Goal: Task Accomplishment & Management: Manage account settings

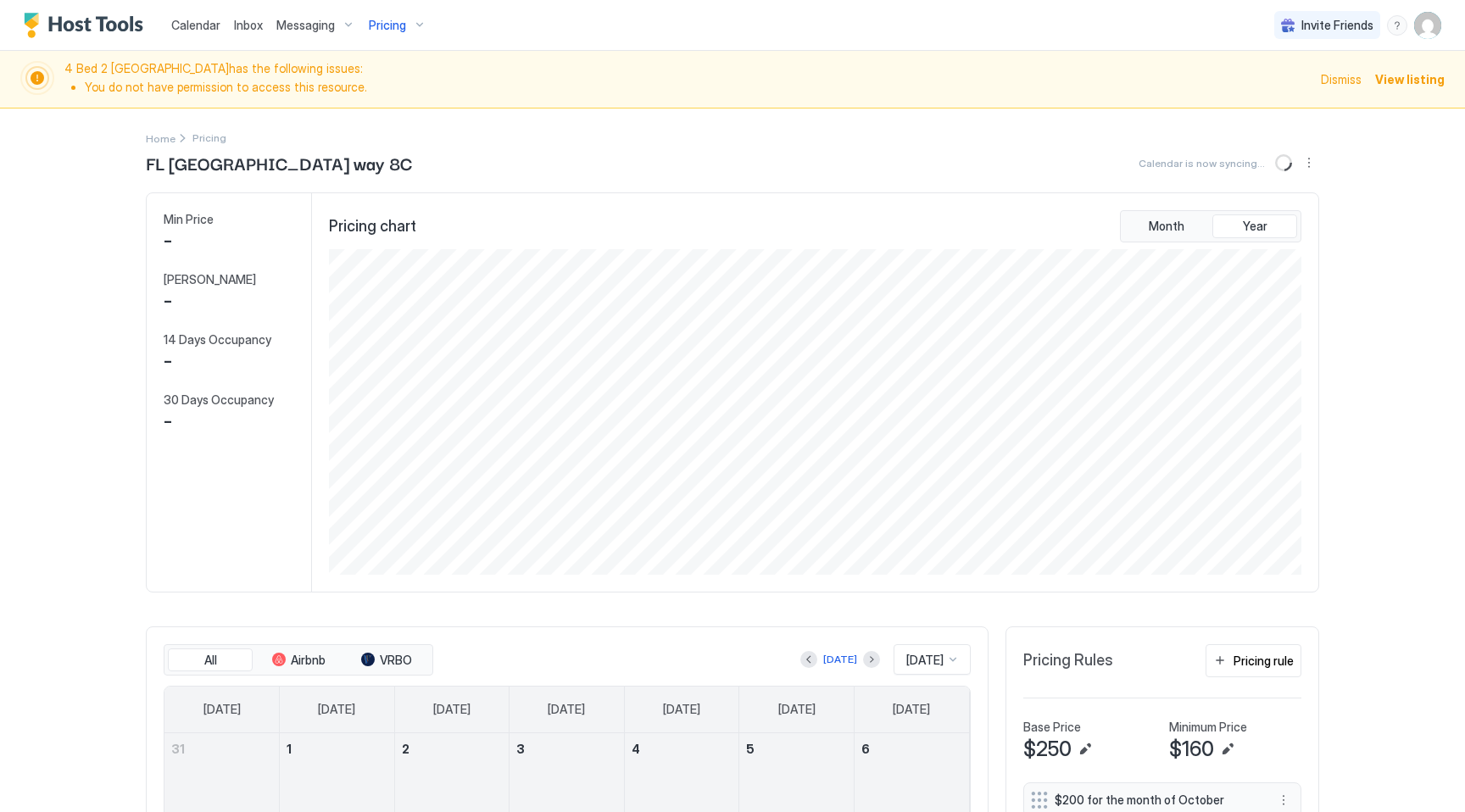
scroll to position [326, 976]
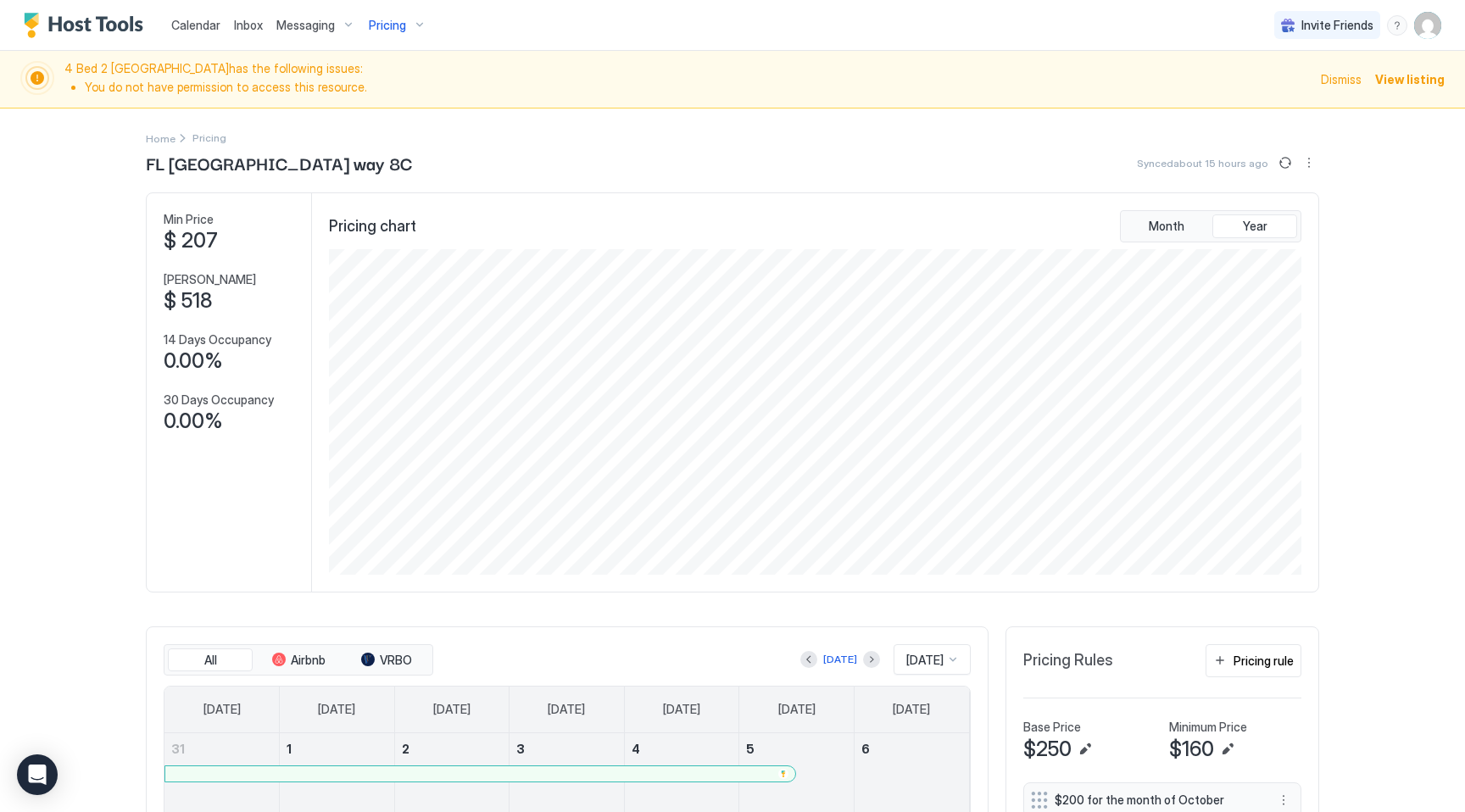
click at [1432, 27] on img "User profile" at bounding box center [1427, 25] width 27 height 27
click at [1325, 86] on div "Settings" at bounding box center [1333, 95] width 216 height 30
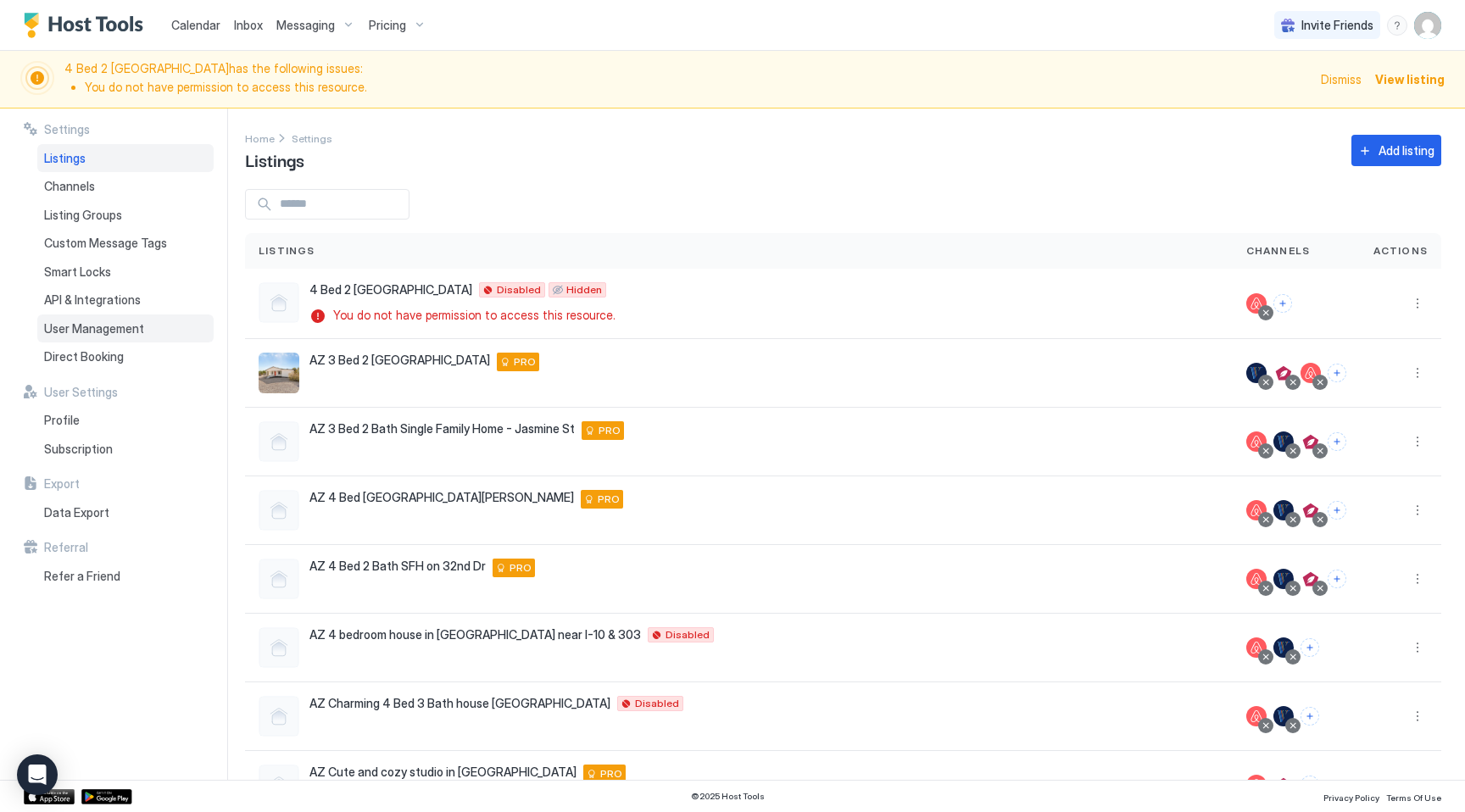
click at [135, 322] on span "User Management" at bounding box center [94, 329] width 100 height 15
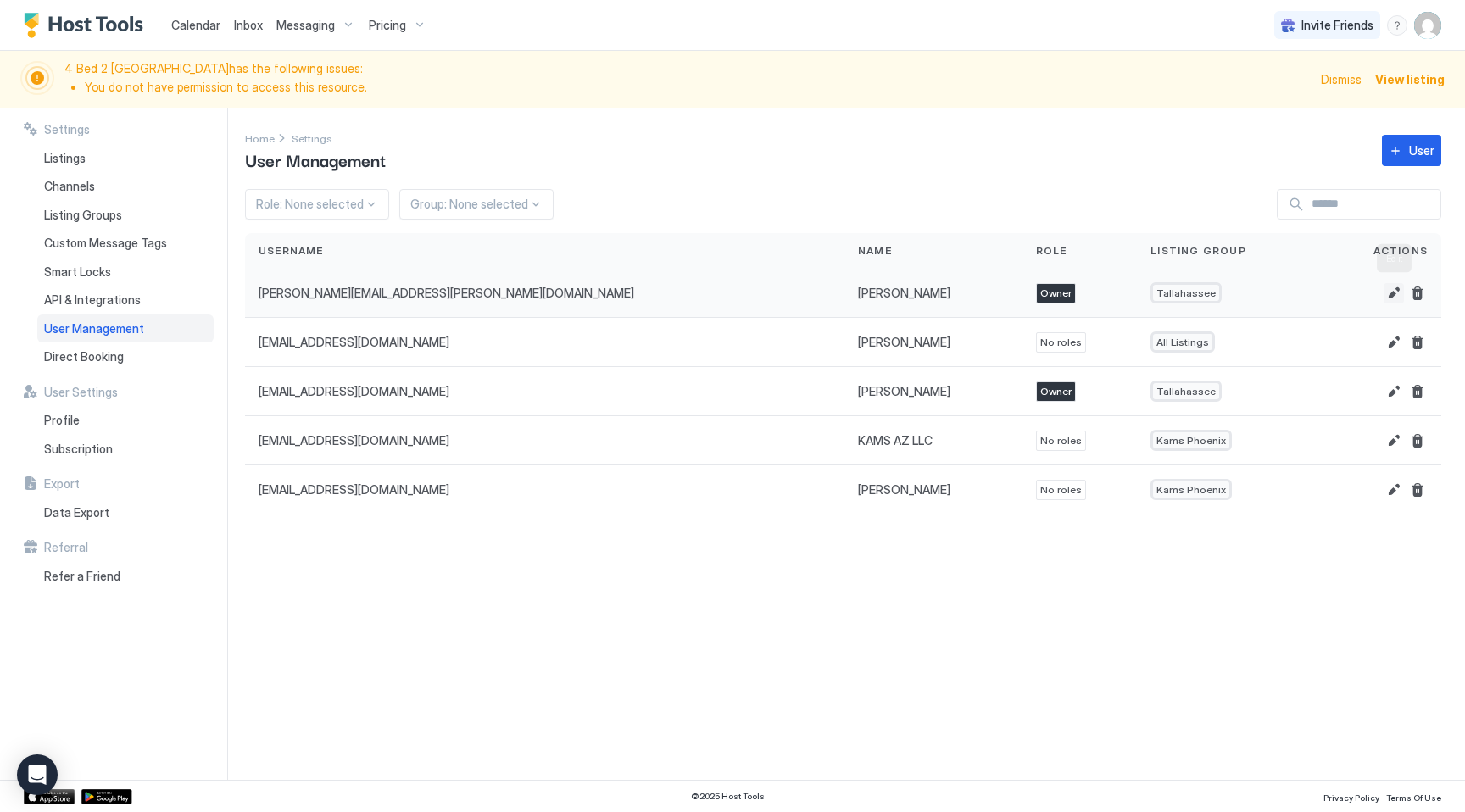
click at [1393, 291] on button "Edit" at bounding box center [1394, 294] width 20 height 20
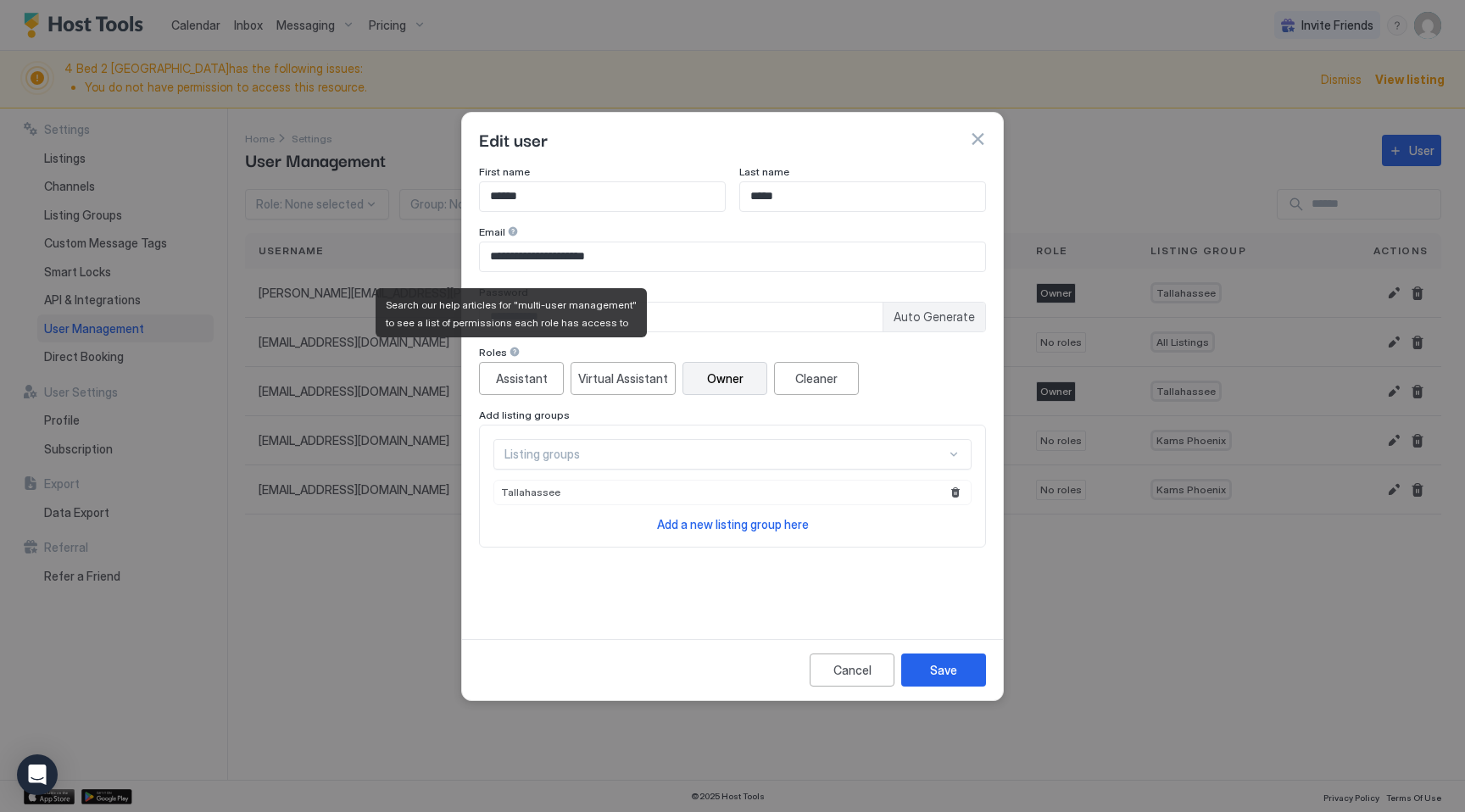
click at [511, 356] on div at bounding box center [514, 352] width 12 height 12
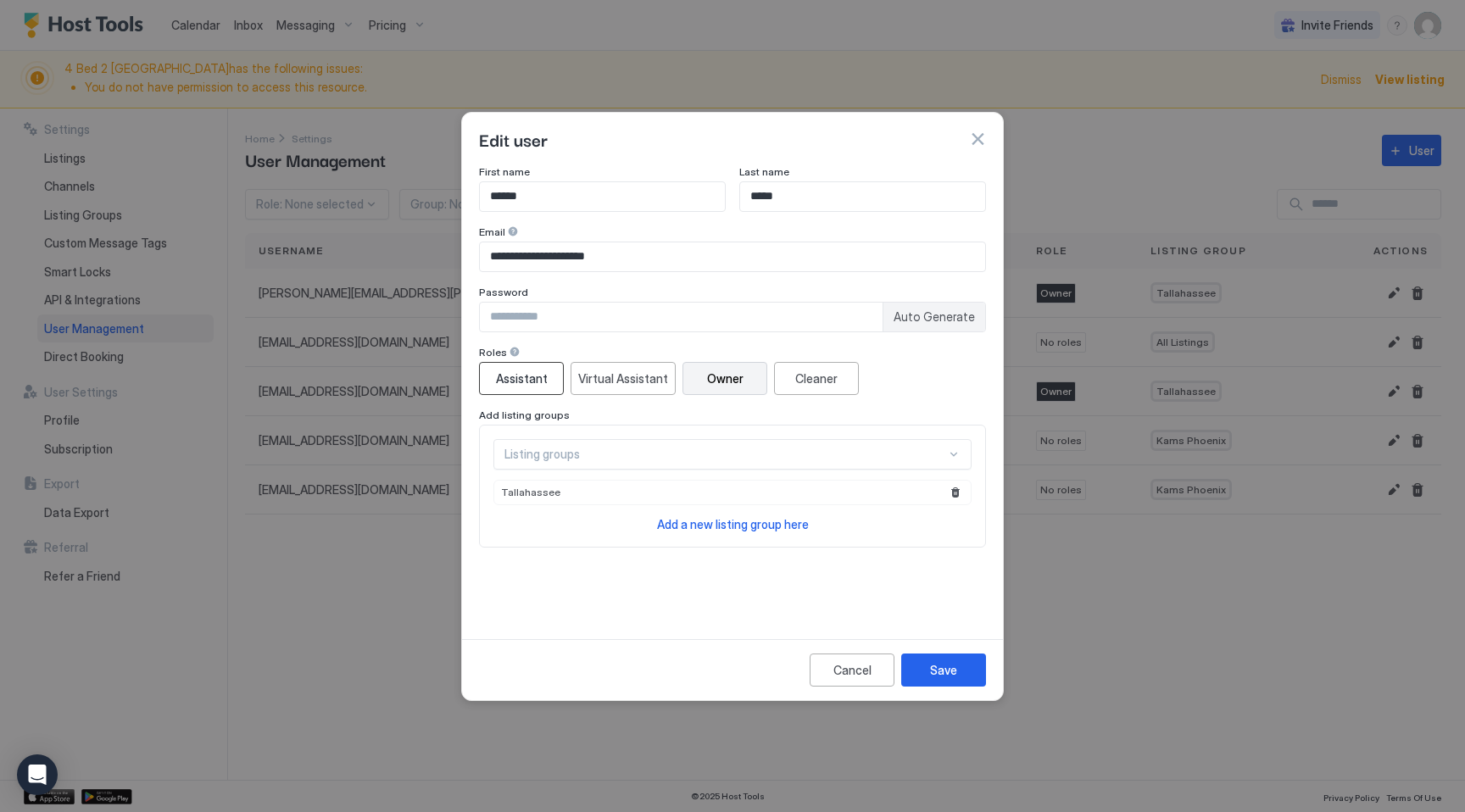
click at [527, 378] on div "Assistant" at bounding box center [522, 378] width 52 height 18
click at [947, 669] on div "Save" at bounding box center [943, 669] width 27 height 18
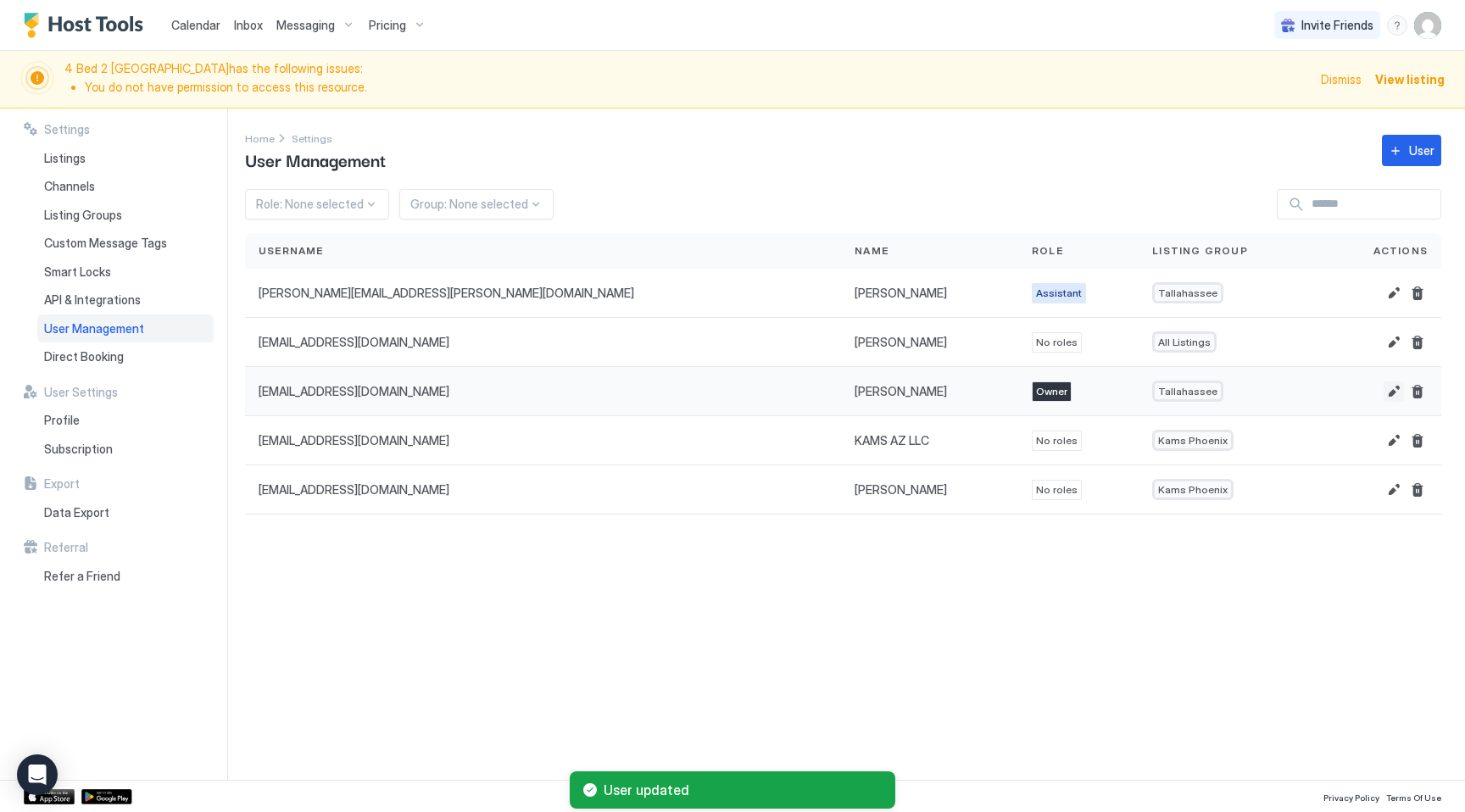
click at [1393, 389] on button "Edit" at bounding box center [1394, 392] width 20 height 20
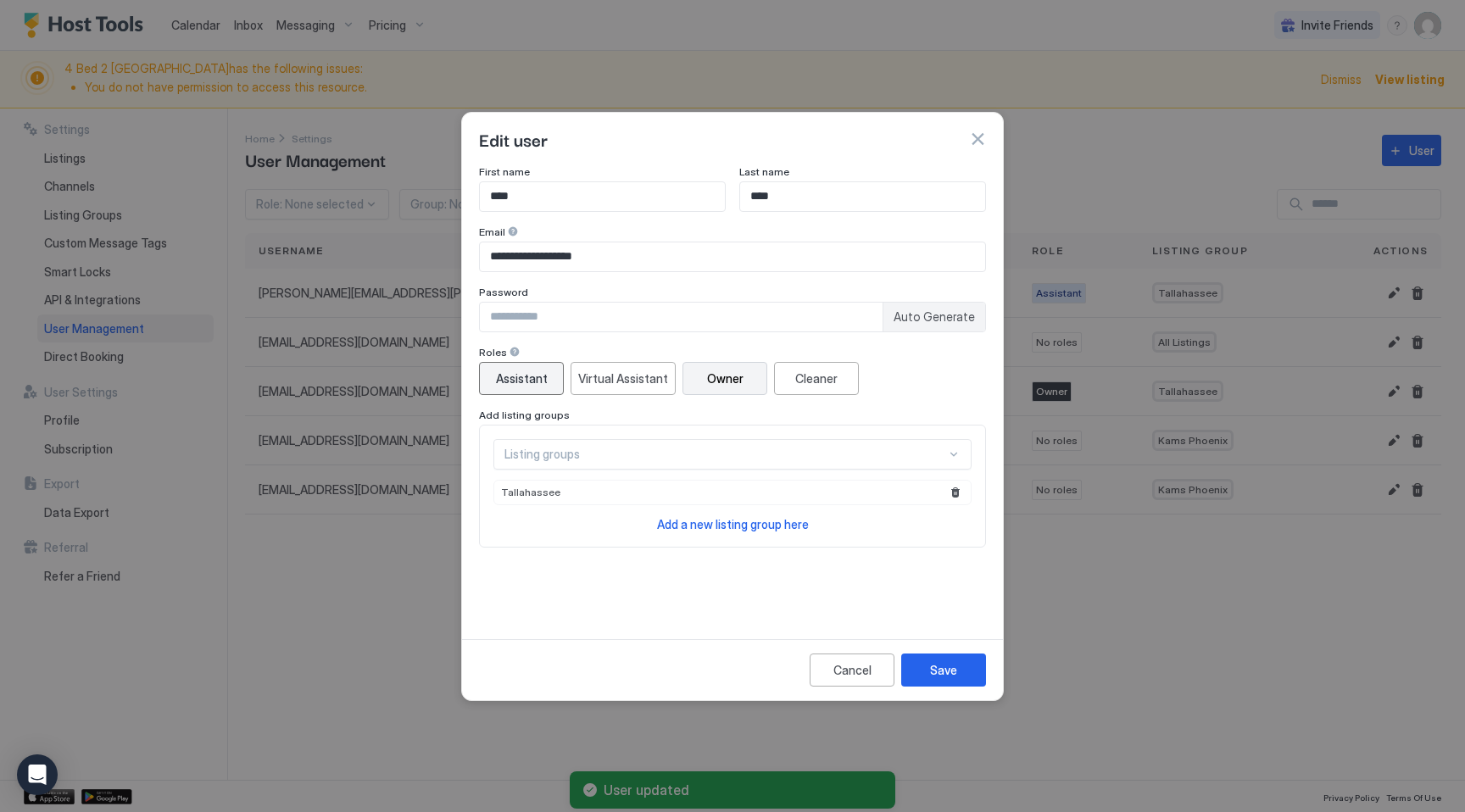
click at [525, 386] on button "Assistant" at bounding box center [521, 379] width 85 height 33
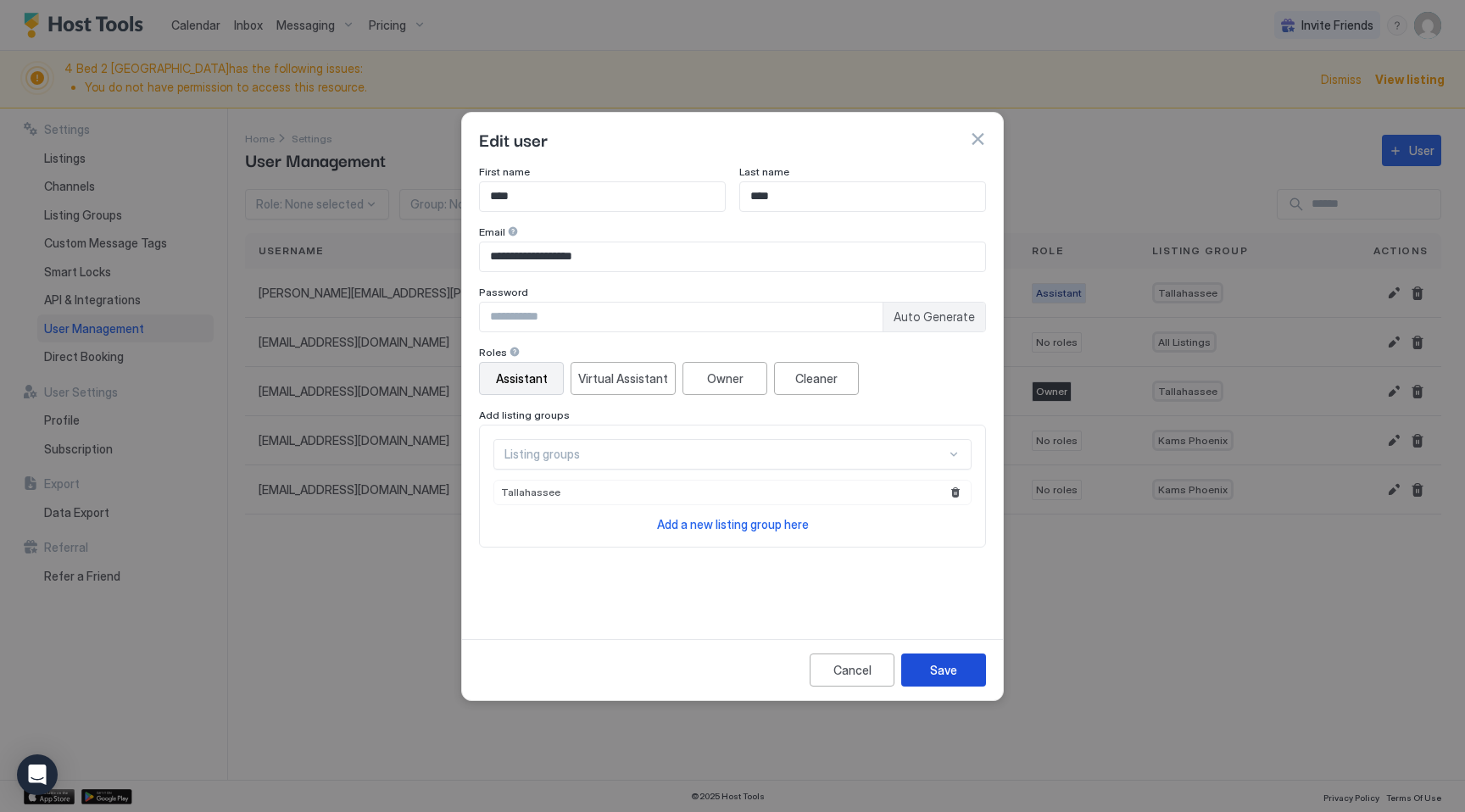
click at [962, 675] on button "Save" at bounding box center [944, 670] width 85 height 33
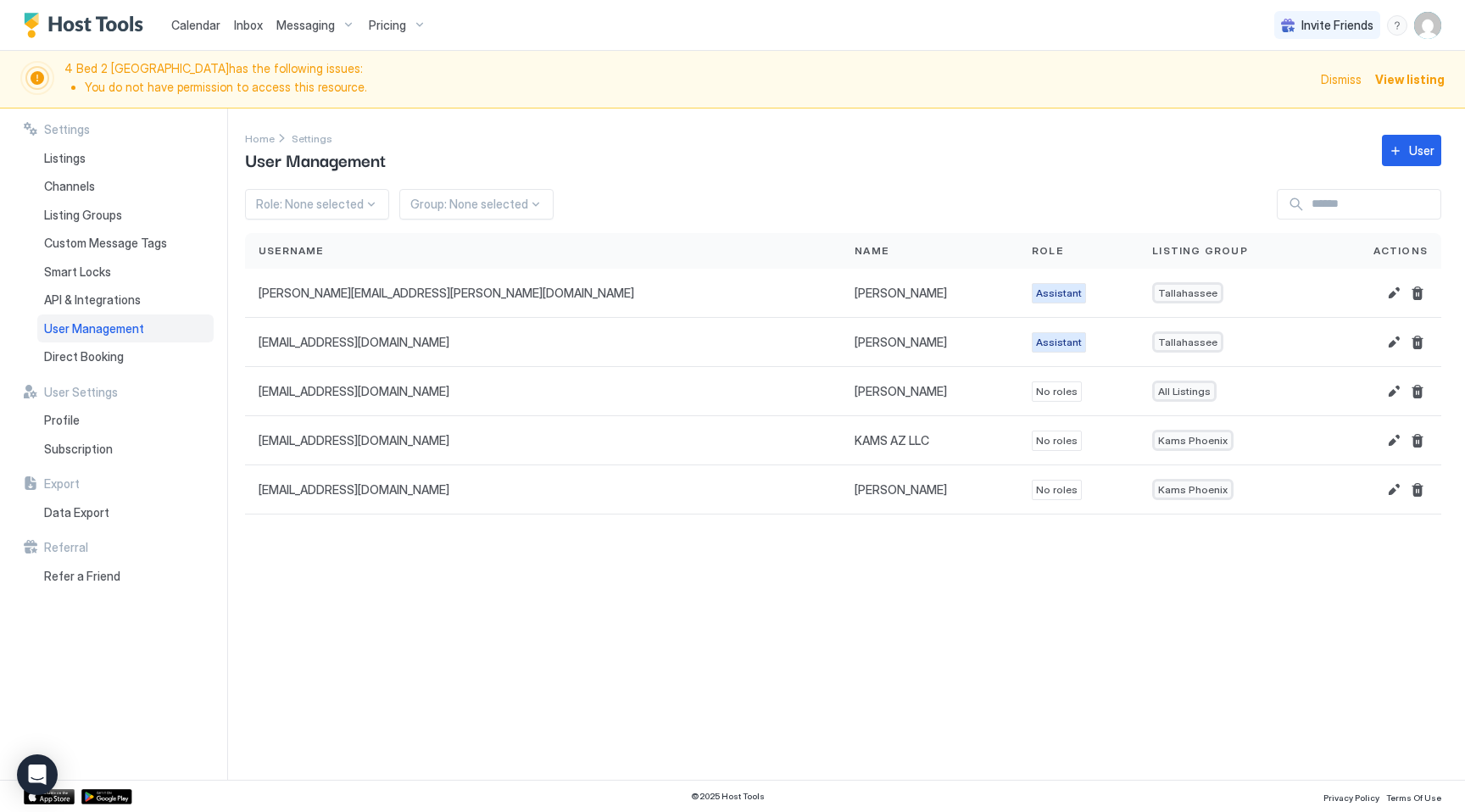
click at [394, 21] on span "Pricing" at bounding box center [387, 25] width 37 height 15
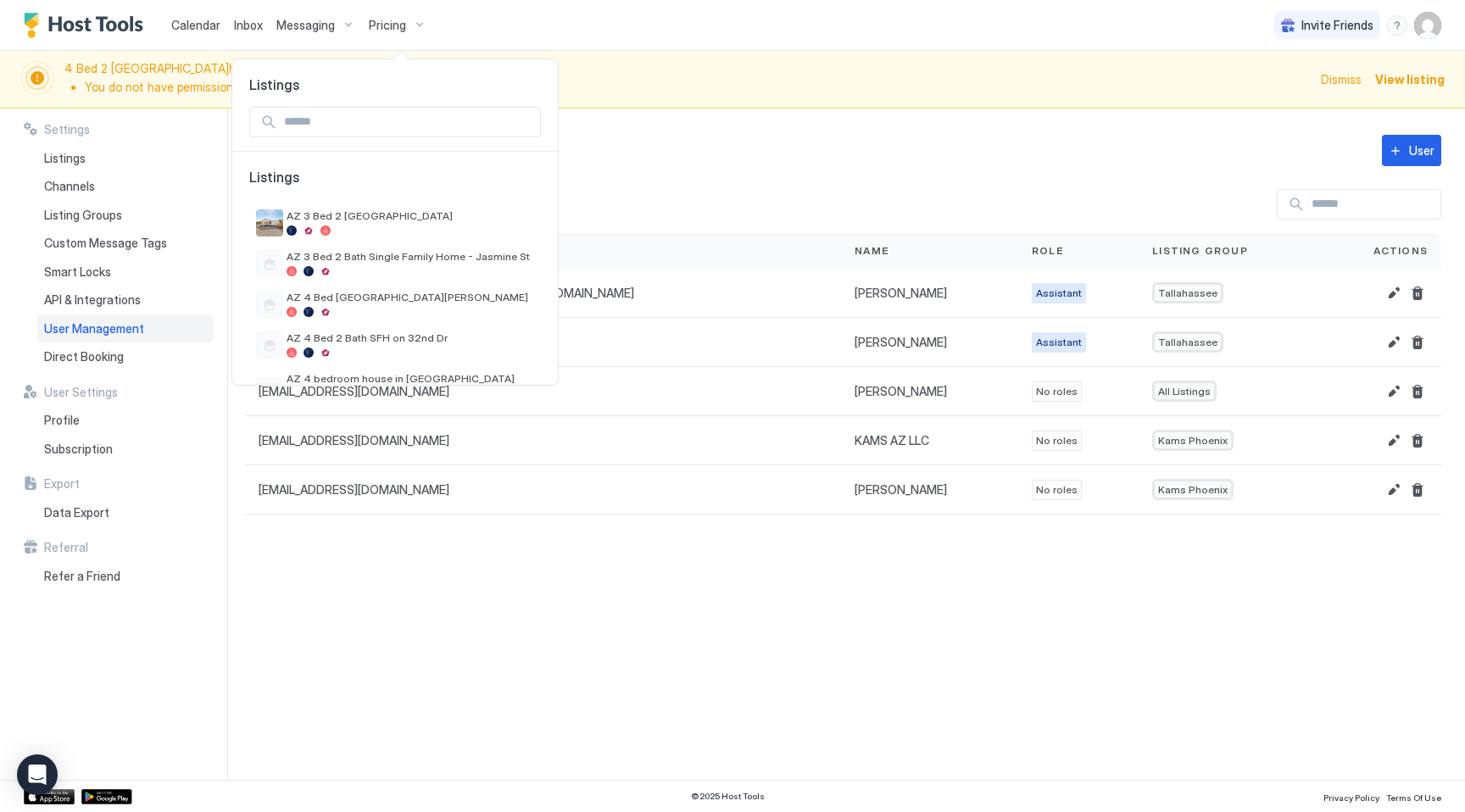
click at [376, 120] on input "Input Field" at bounding box center [408, 121] width 263 height 29
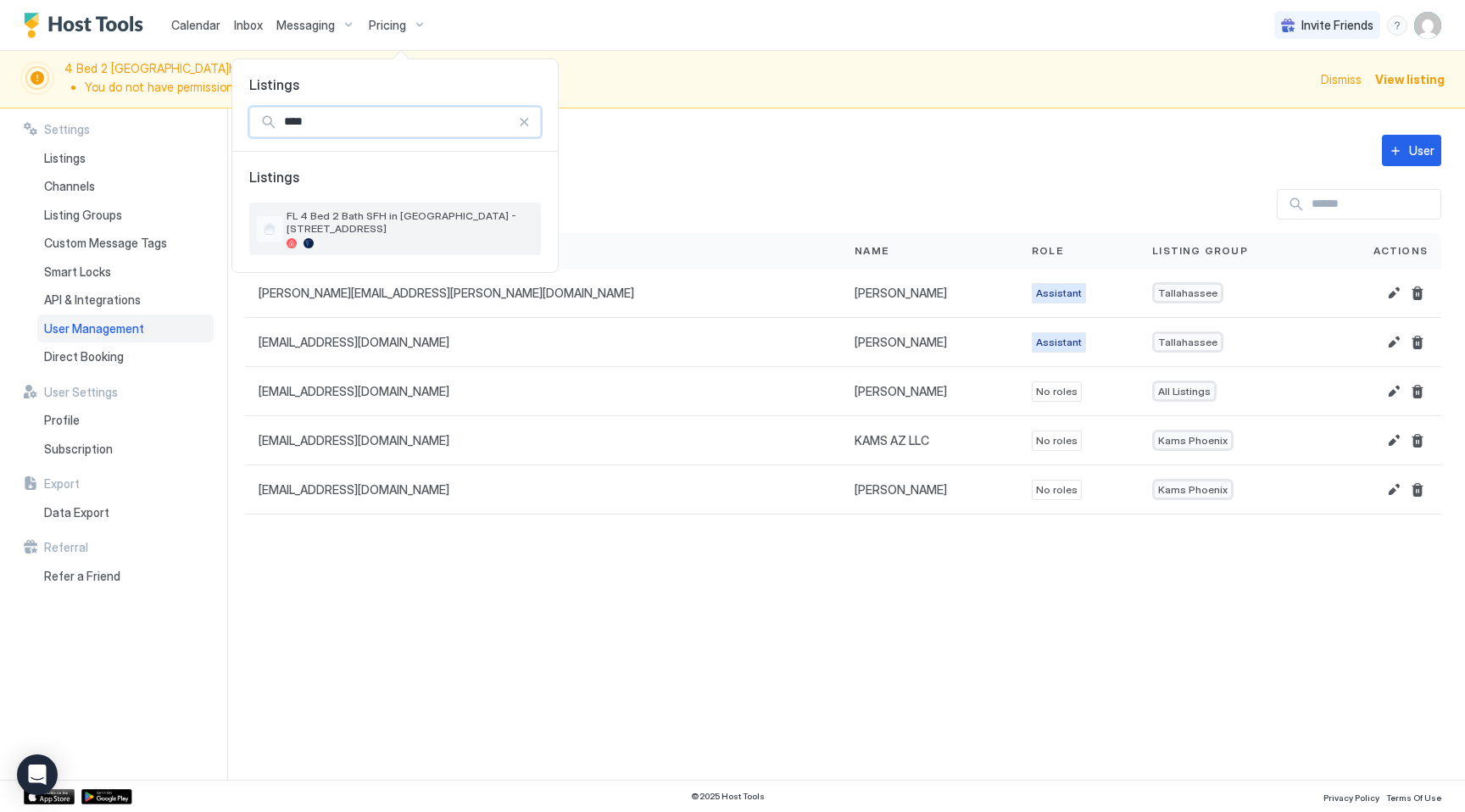
type input "****"
click at [395, 231] on span "FL 4 Bed 2 Bath SFH in [GEOGRAPHIC_DATA] - [STREET_ADDRESS]" at bounding box center [409, 221] width 247 height 25
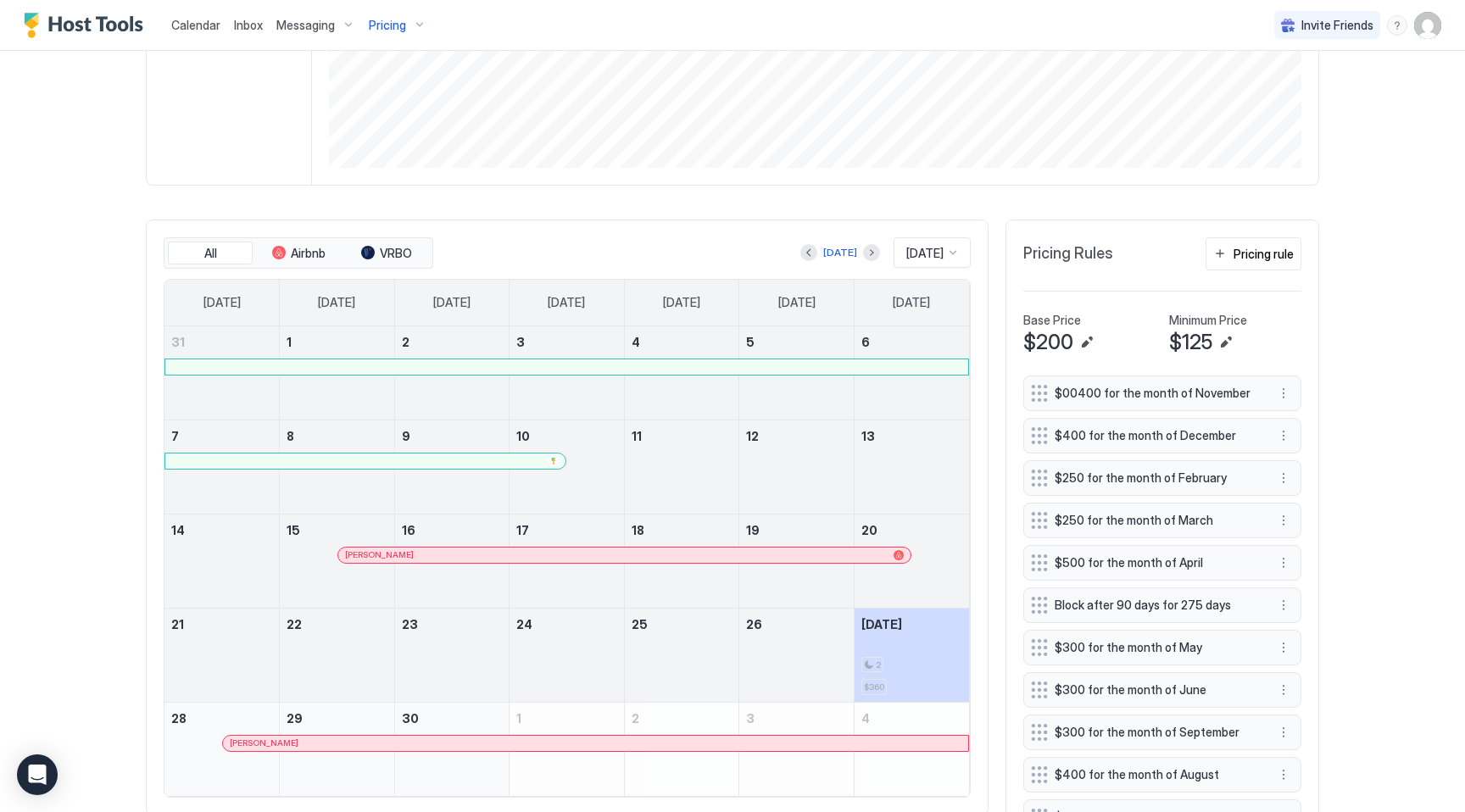
scroll to position [364, 0]
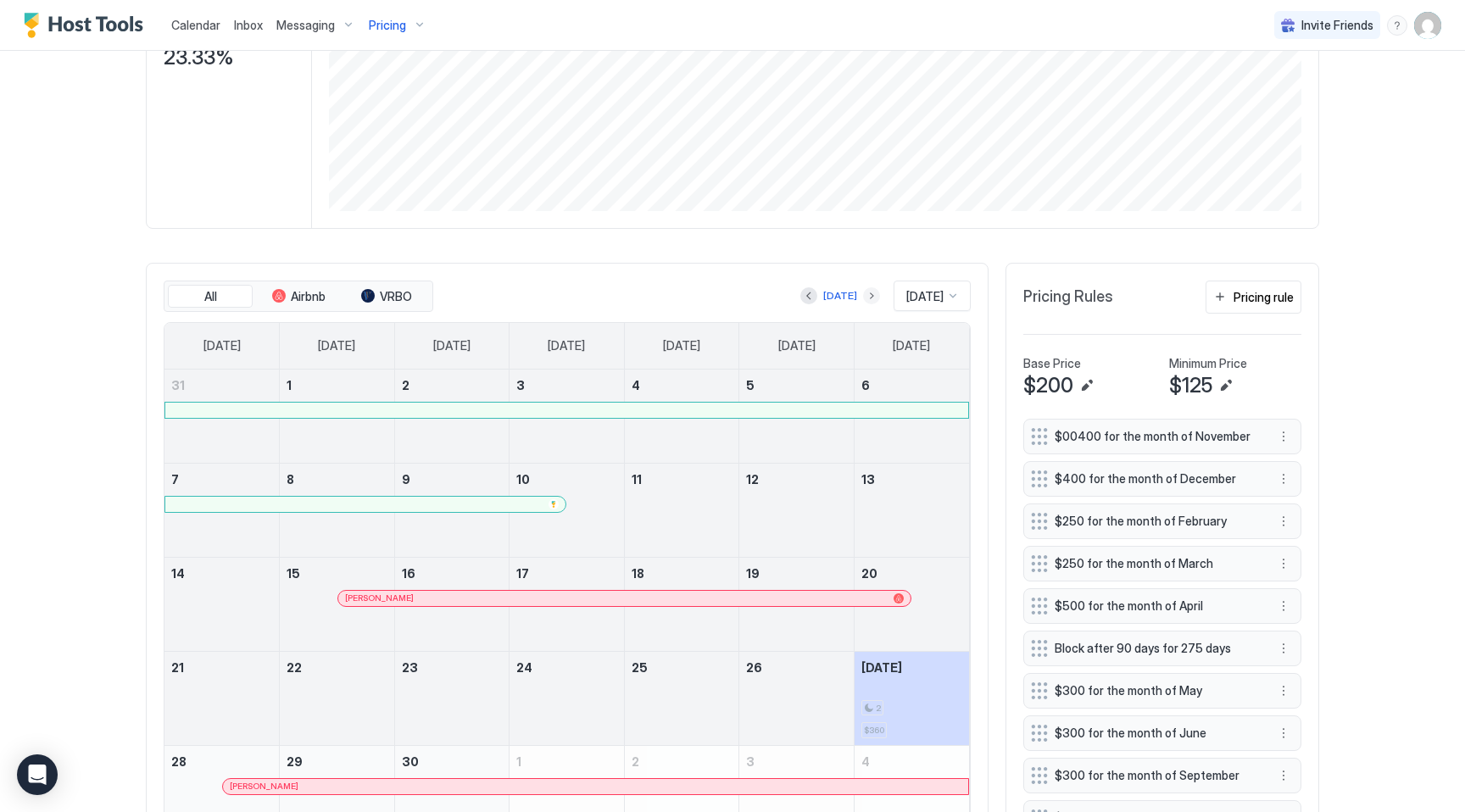
click at [863, 300] on button "Next month" at bounding box center [871, 295] width 17 height 17
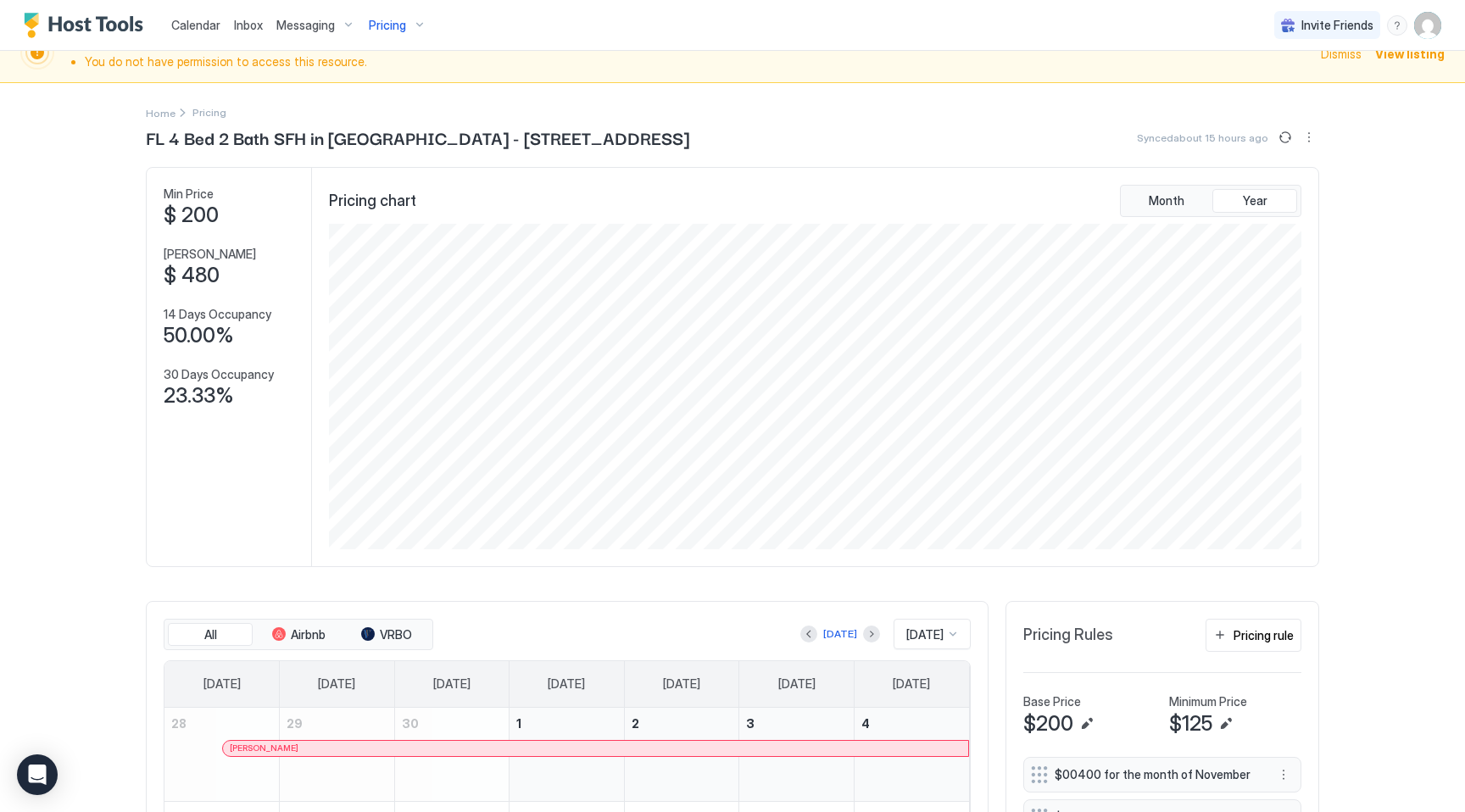
scroll to position [0, 0]
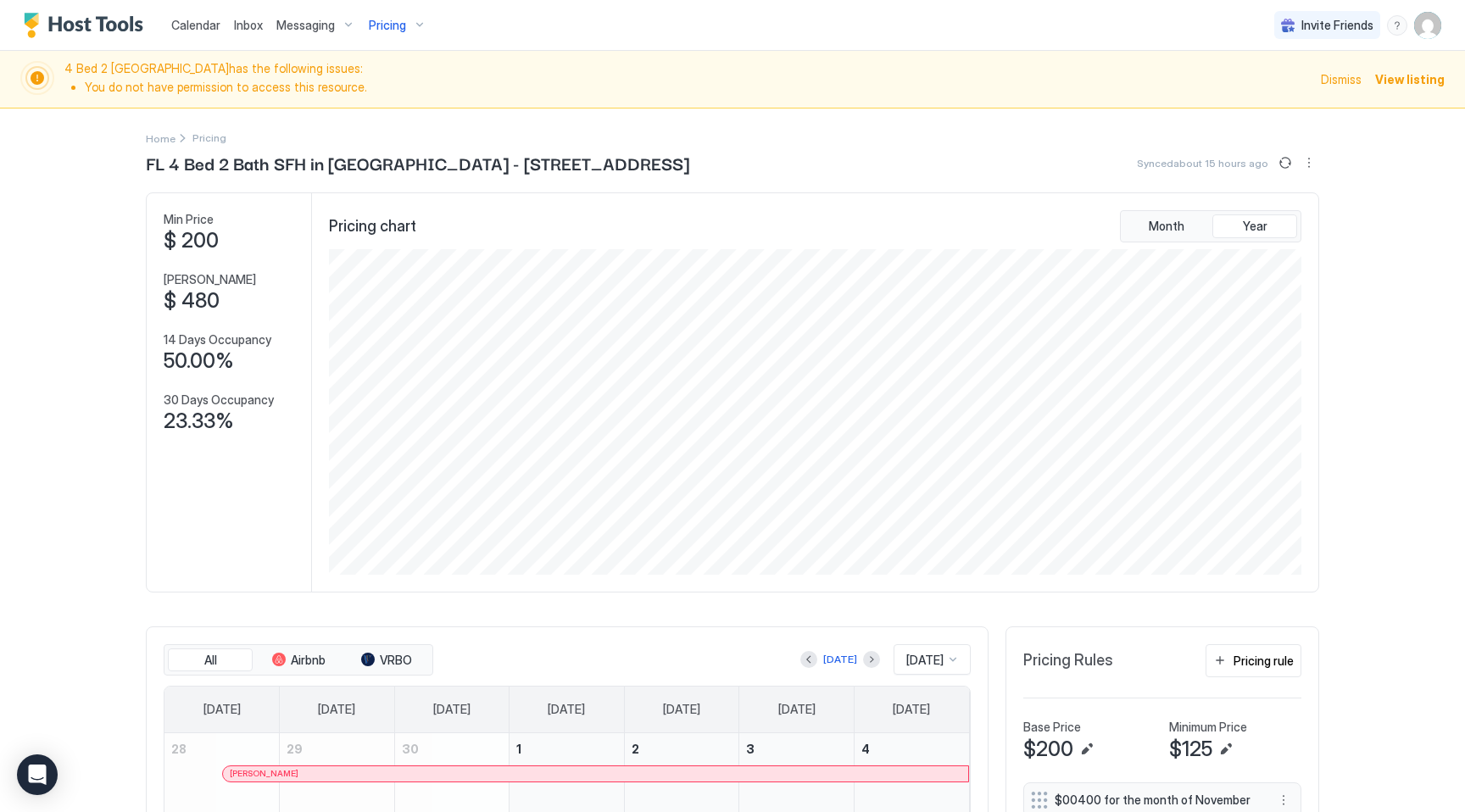
click at [399, 20] on span "Pricing" at bounding box center [387, 25] width 37 height 15
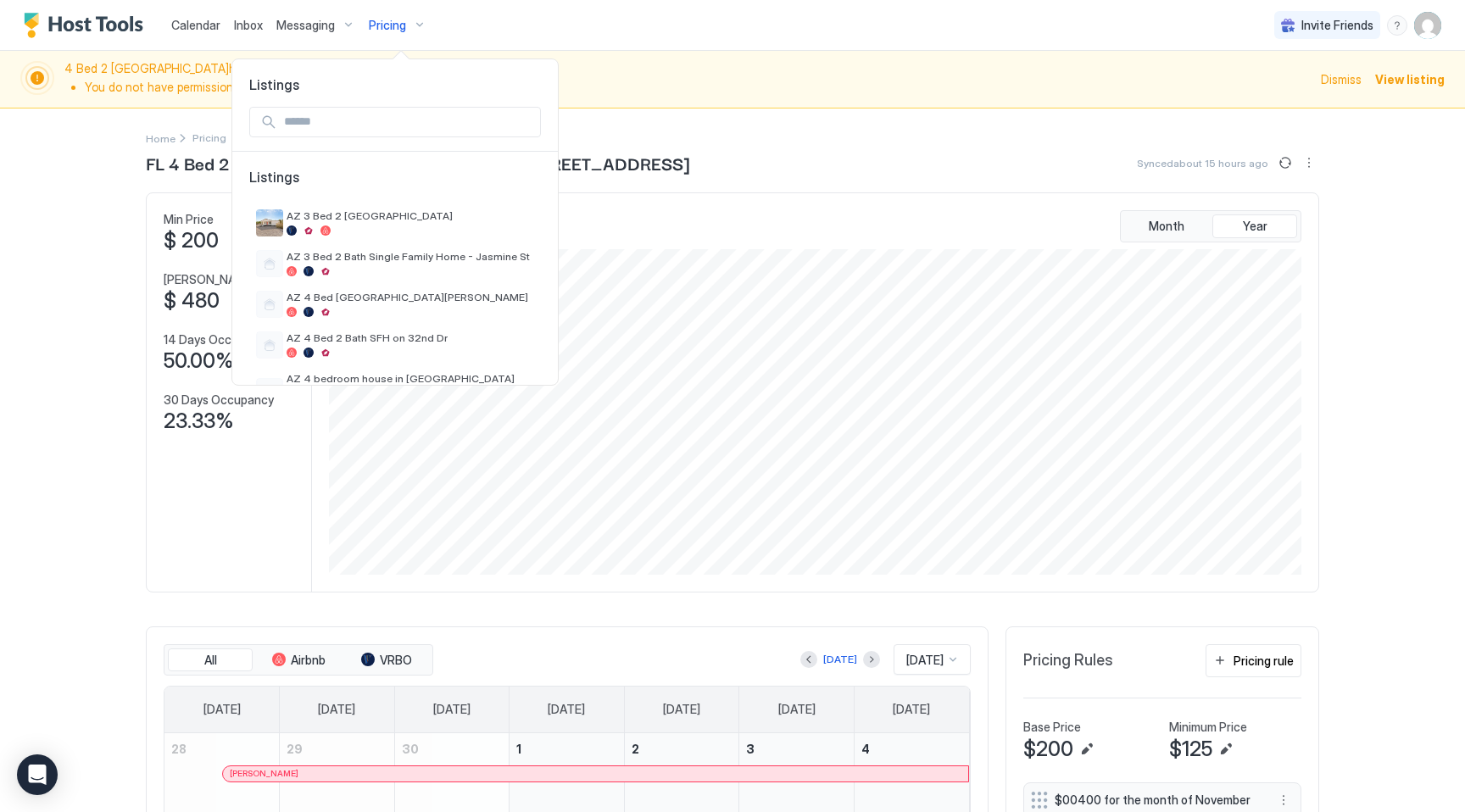
click at [381, 124] on input "Input Field" at bounding box center [408, 121] width 263 height 29
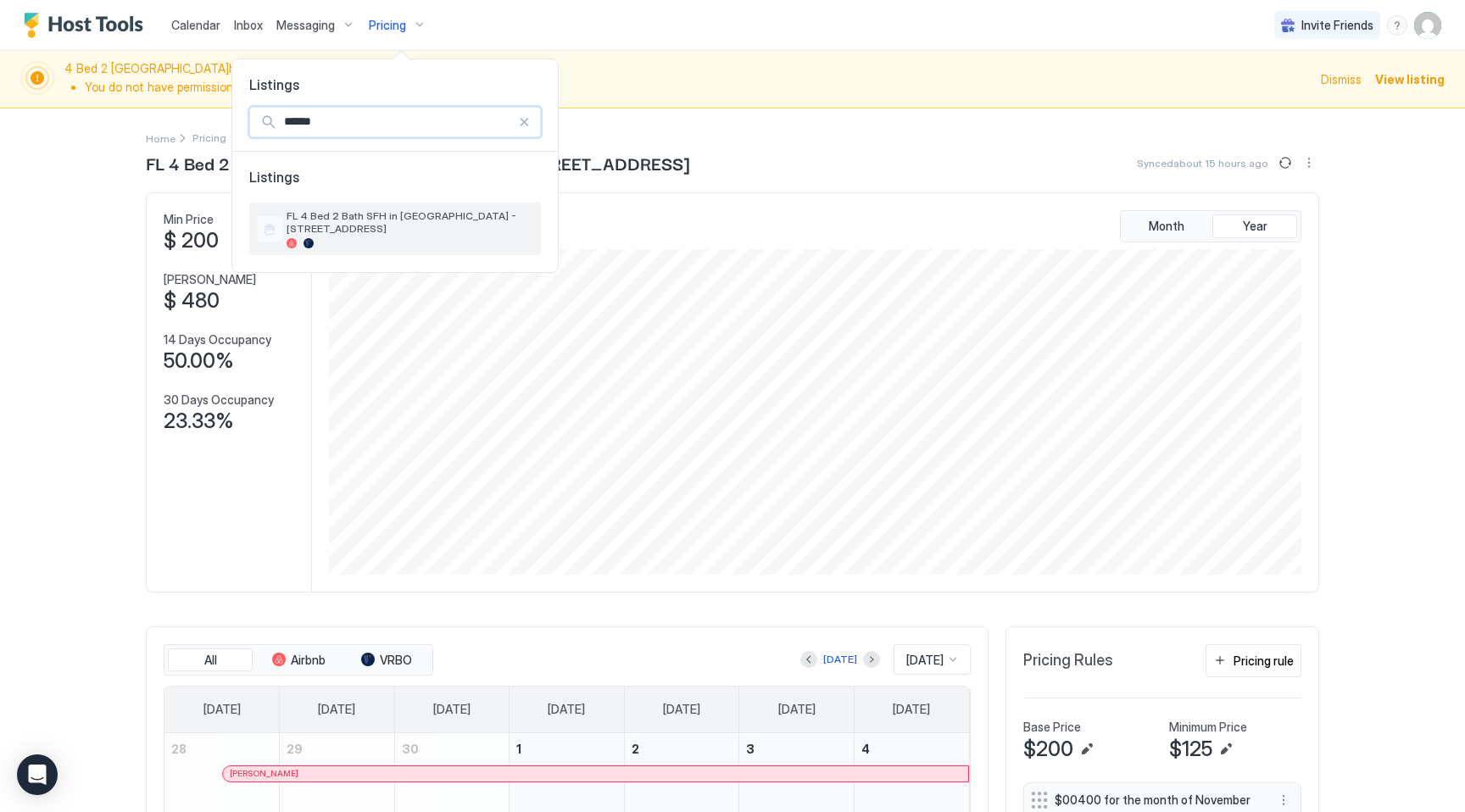
type input "******"
click at [383, 228] on span "FL 4 Bed 2 Bath SFH in [GEOGRAPHIC_DATA] - [STREET_ADDRESS]" at bounding box center [409, 221] width 247 height 25
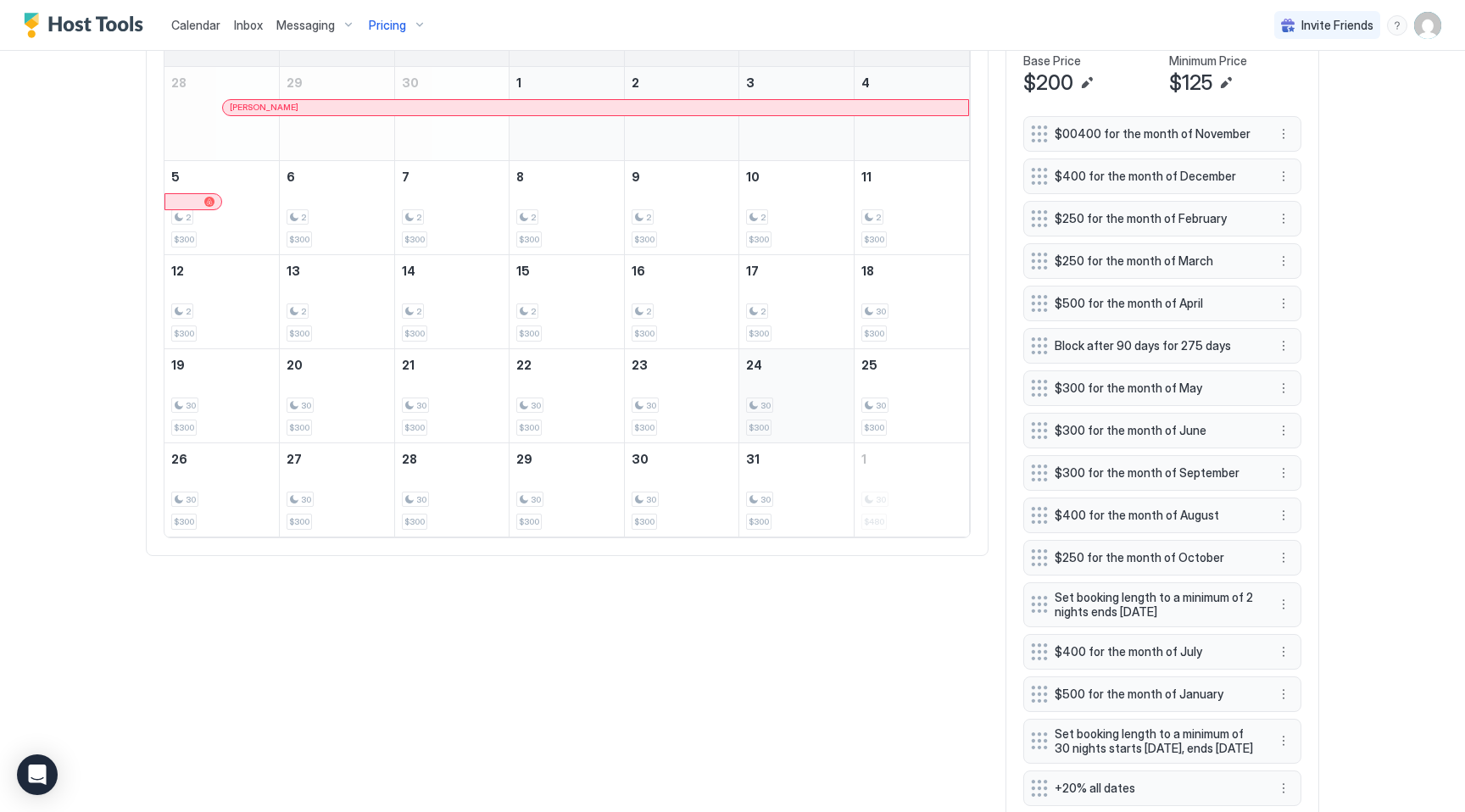
scroll to position [575, 0]
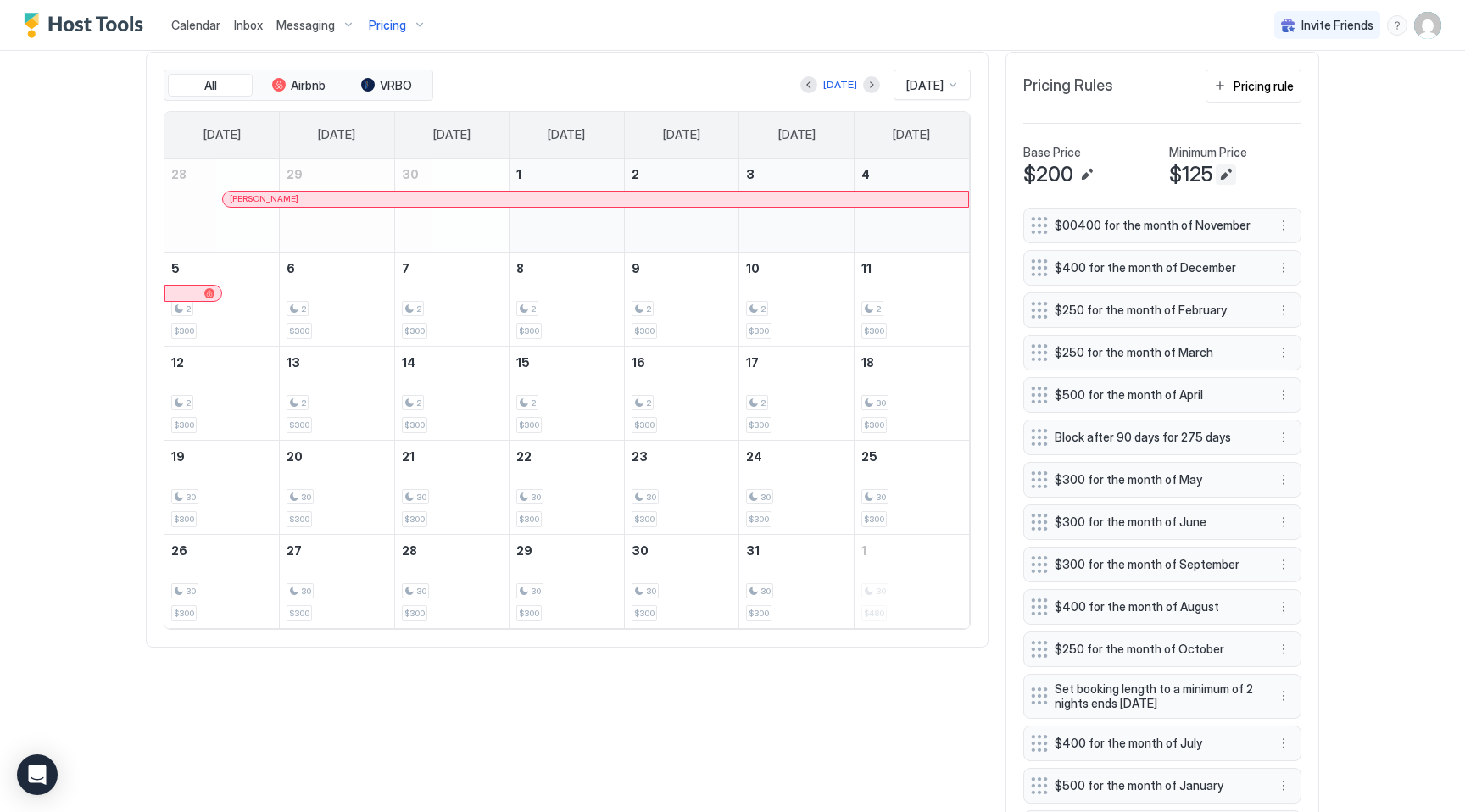
click at [1230, 175] on button "Edit" at bounding box center [1226, 175] width 20 height 20
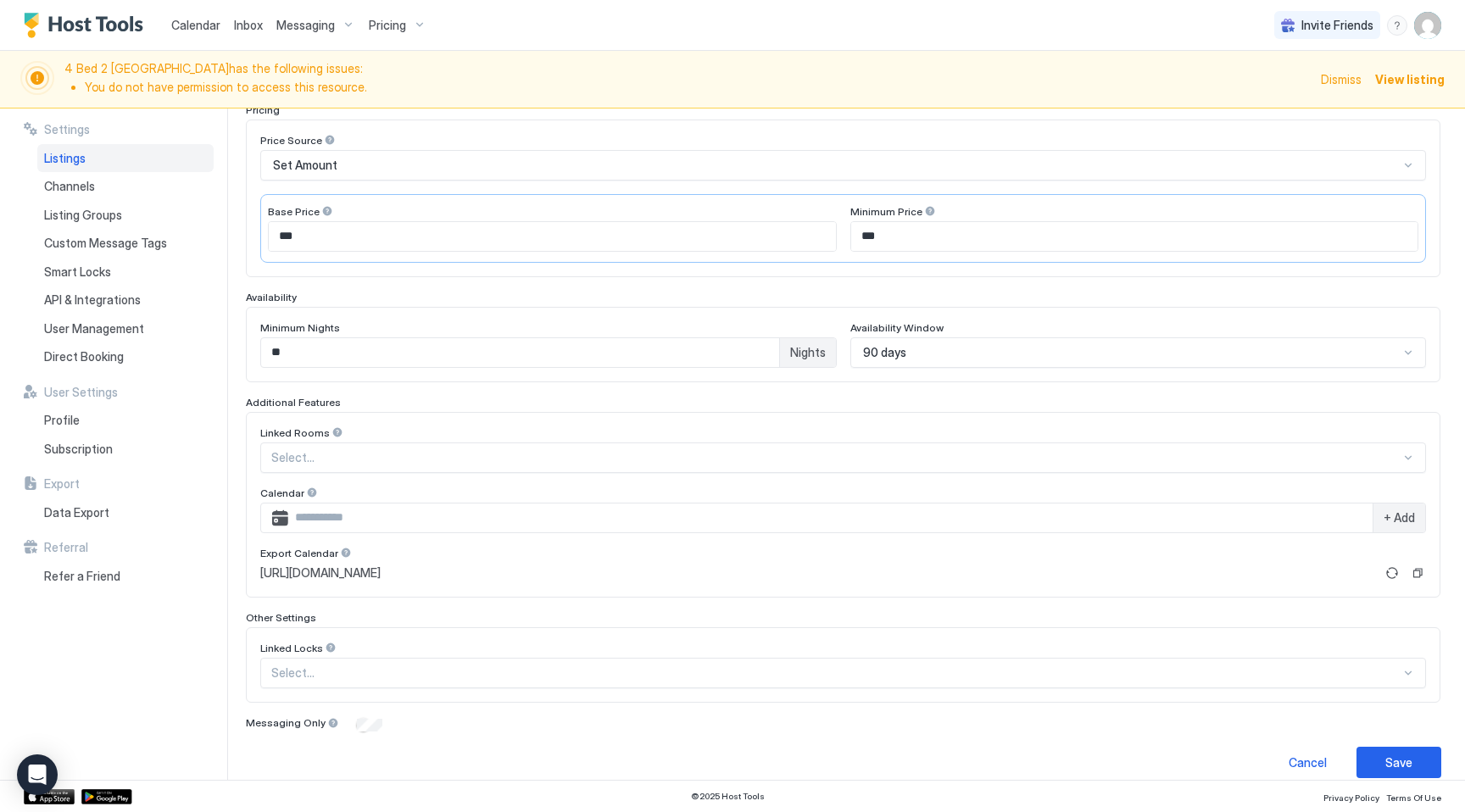
scroll to position [296, 0]
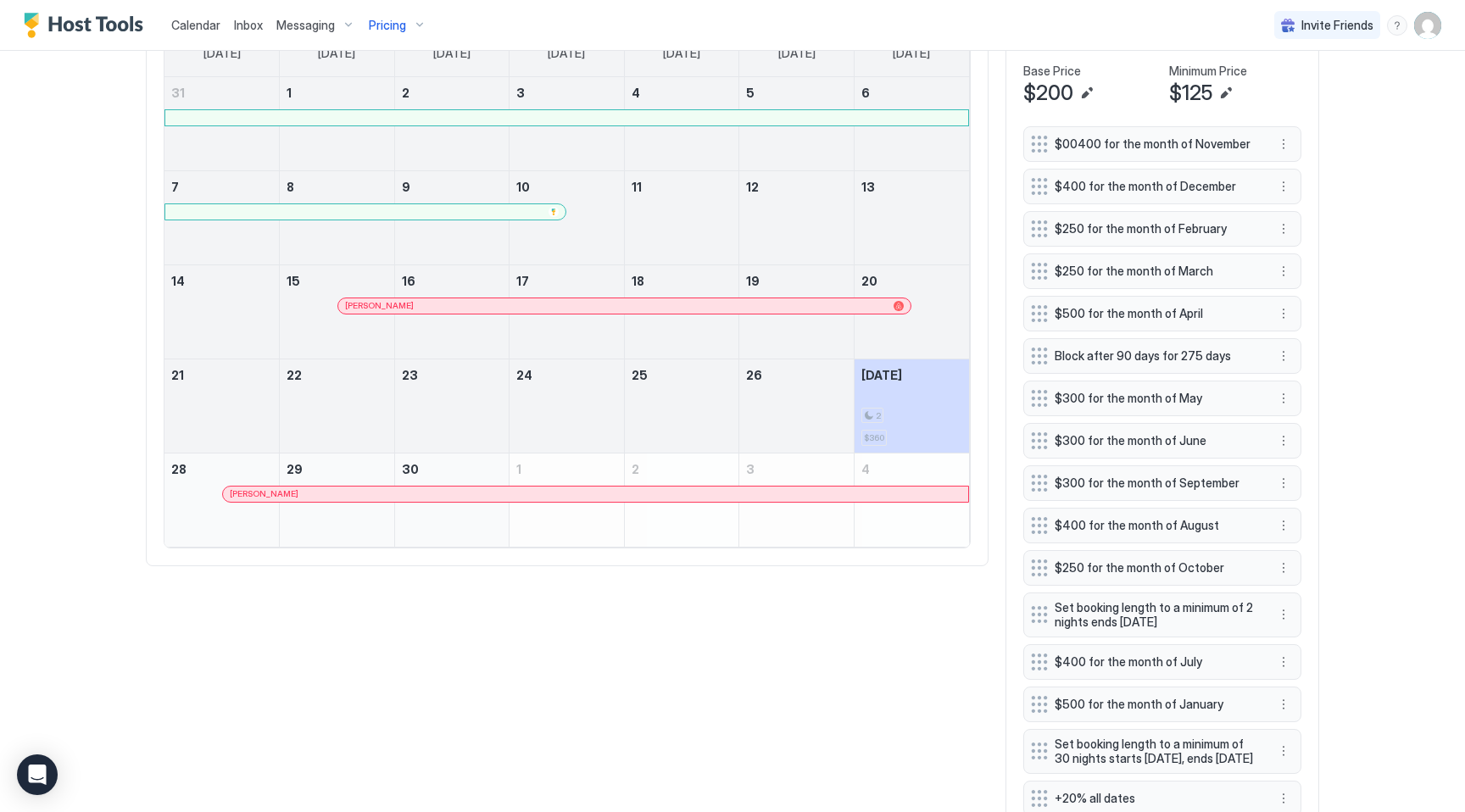
scroll to position [740, 0]
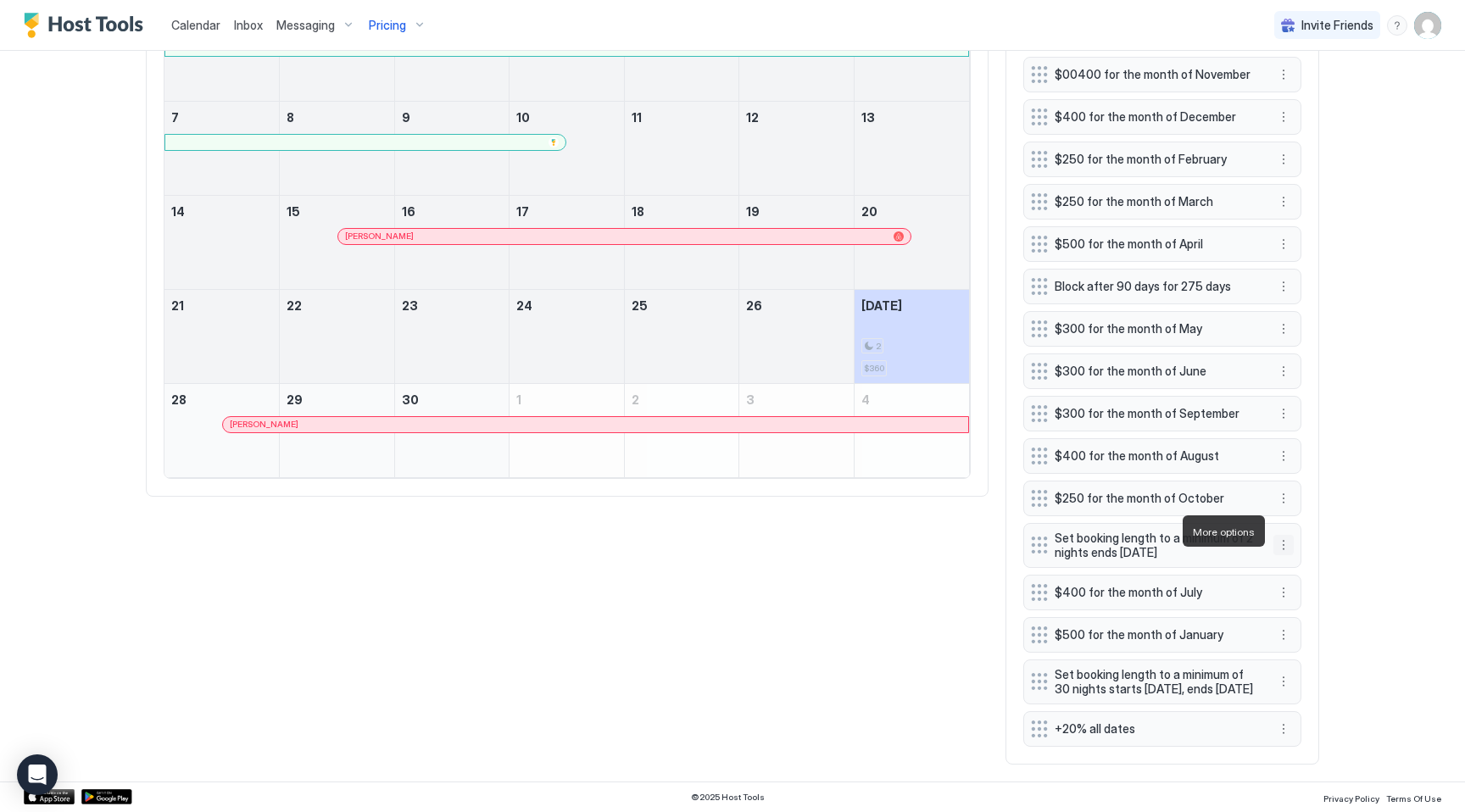
click at [1287, 535] on button "More options" at bounding box center [1283, 545] width 20 height 20
click at [1310, 556] on span "Edit" at bounding box center [1309, 555] width 19 height 13
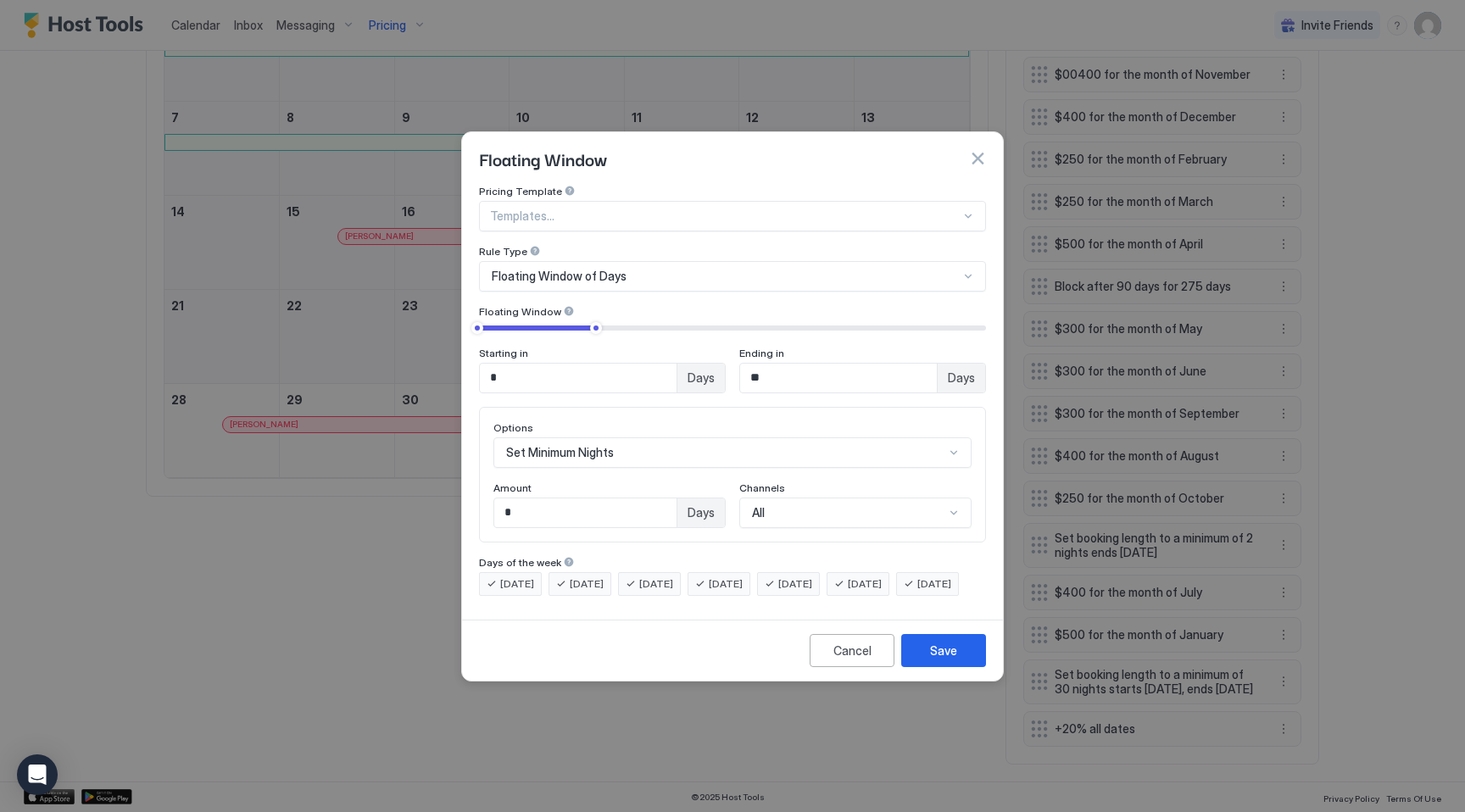
click at [548, 505] on input "*" at bounding box center [585, 512] width 182 height 29
type input "*"
click at [946, 658] on div "Save" at bounding box center [943, 650] width 27 height 18
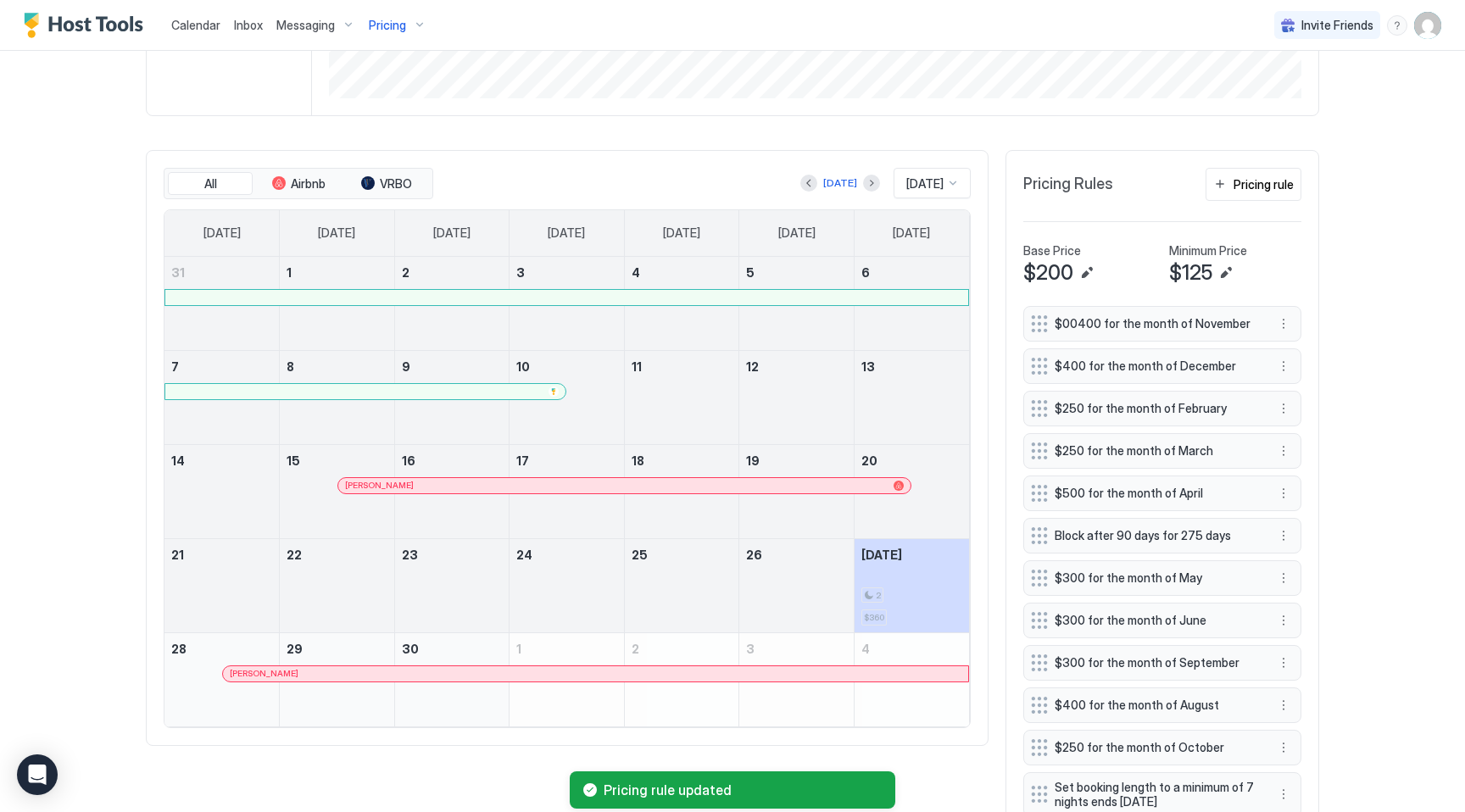
scroll to position [418, 0]
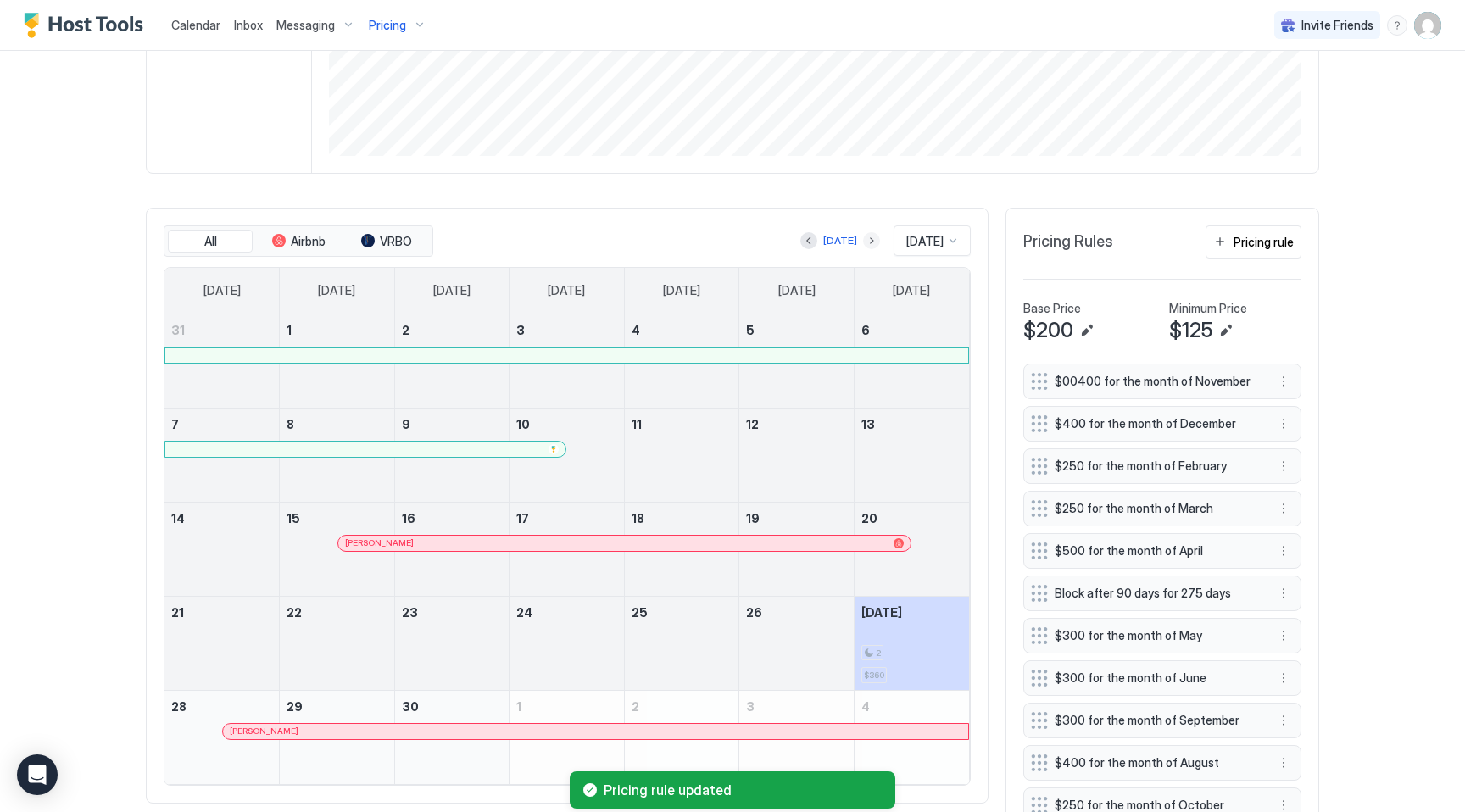
click at [863, 240] on button "Next month" at bounding box center [871, 241] width 17 height 17
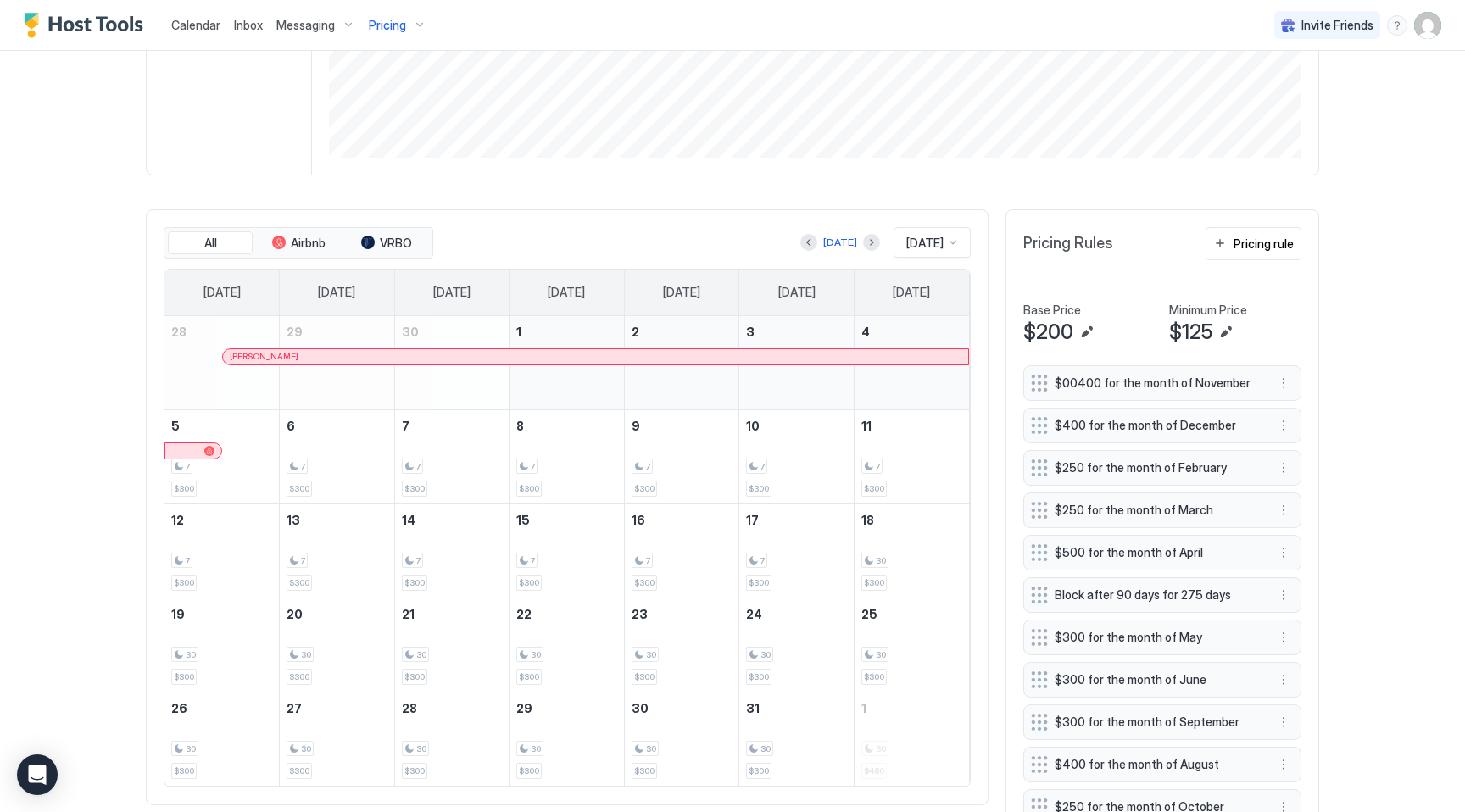
scroll to position [0, 0]
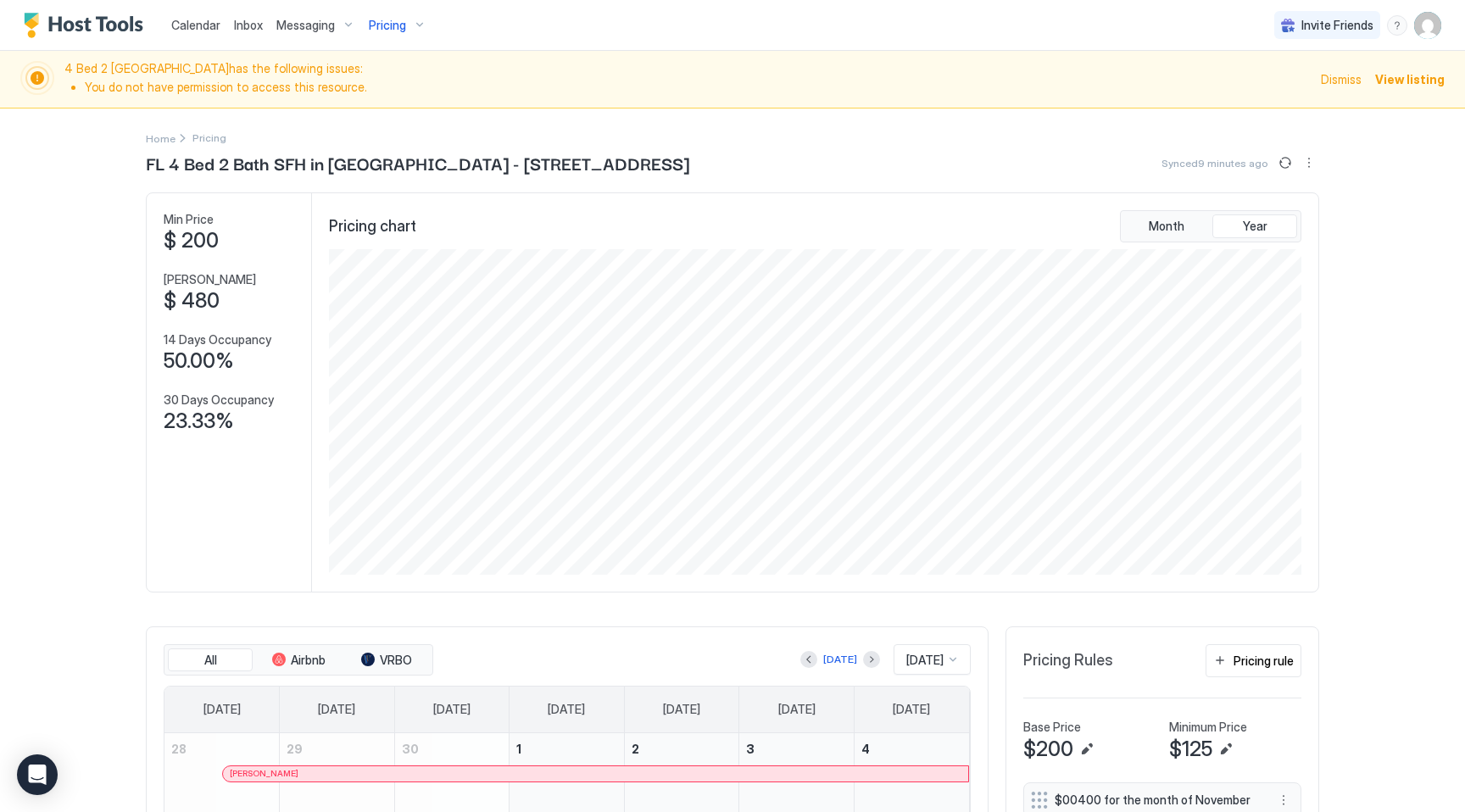
click at [1344, 75] on span "Dismiss" at bounding box center [1341, 79] width 41 height 18
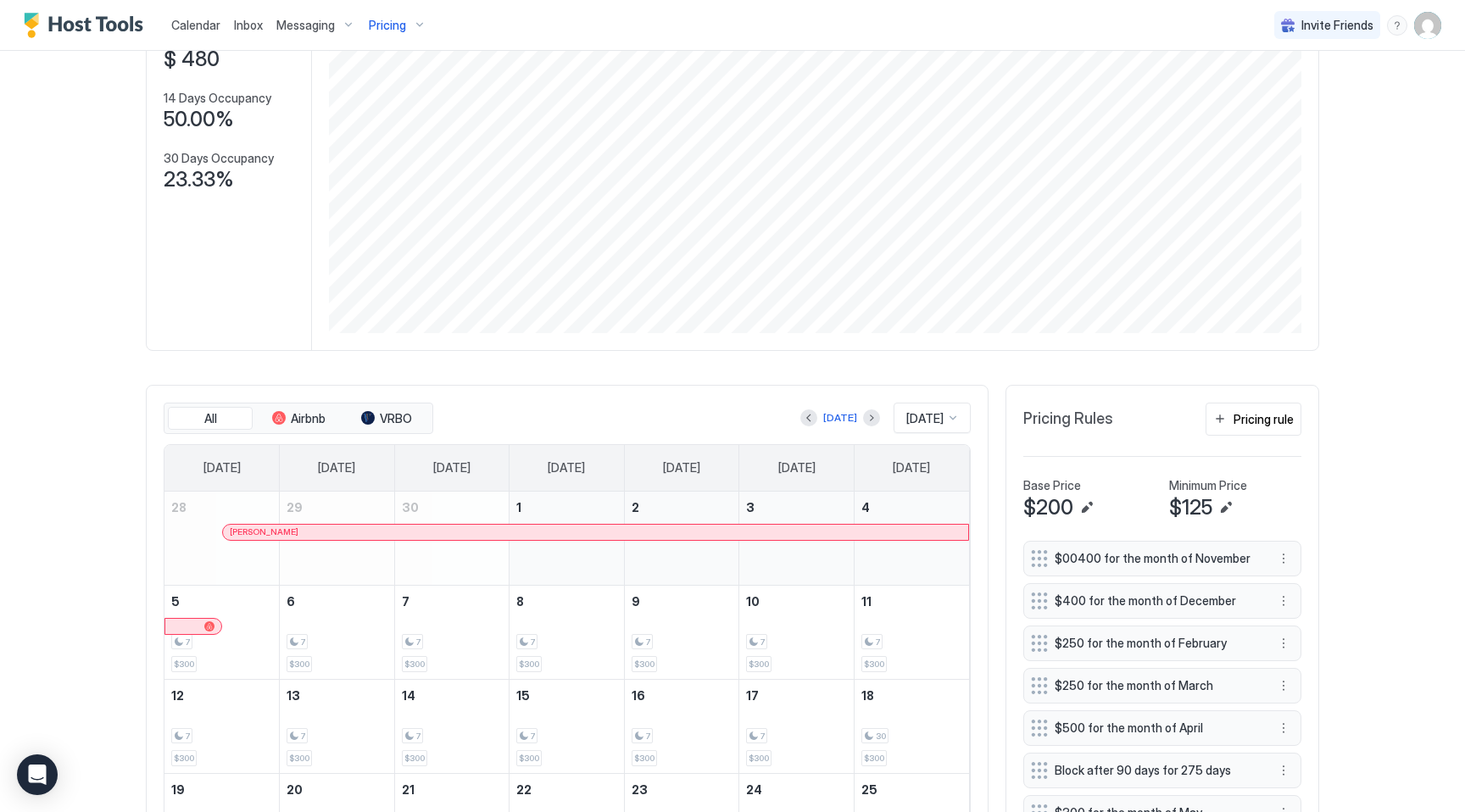
scroll to position [275, 0]
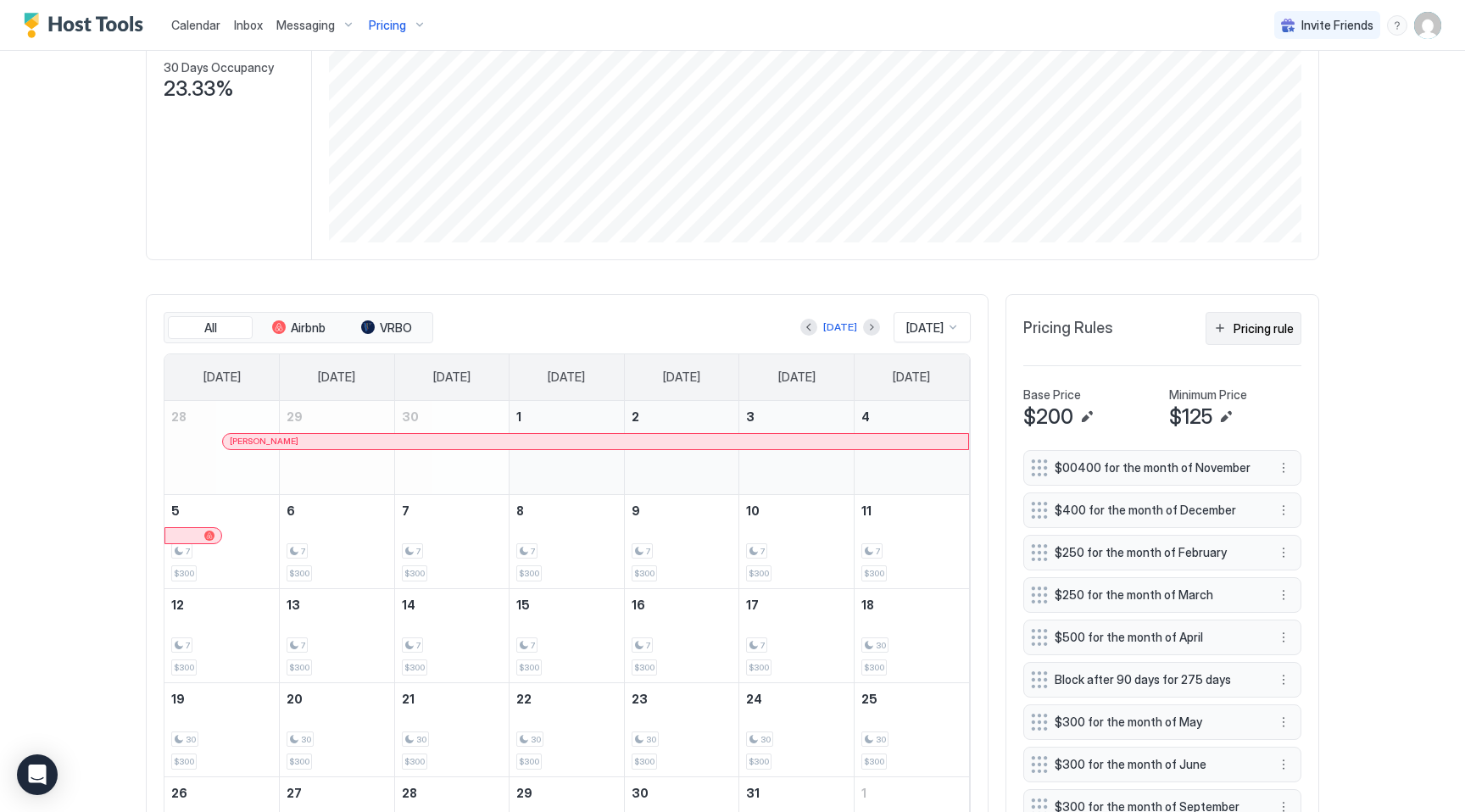
click at [1260, 329] on div "Pricing rule" at bounding box center [1263, 328] width 60 height 18
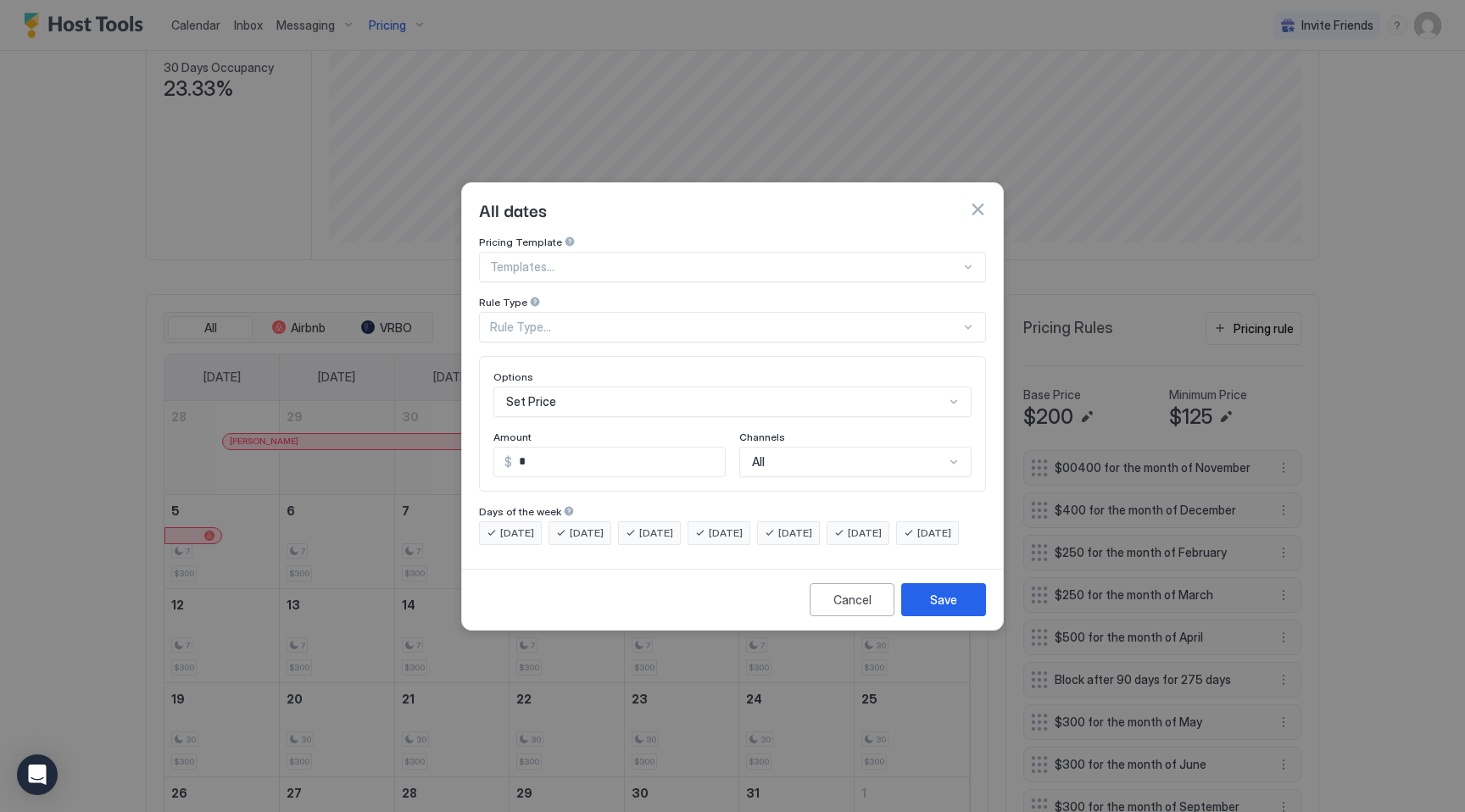
click at [524, 319] on div "Rule Type..." at bounding box center [725, 327] width 470 height 15
click at [564, 296] on div "Rule Type" at bounding box center [732, 304] width 507 height 16
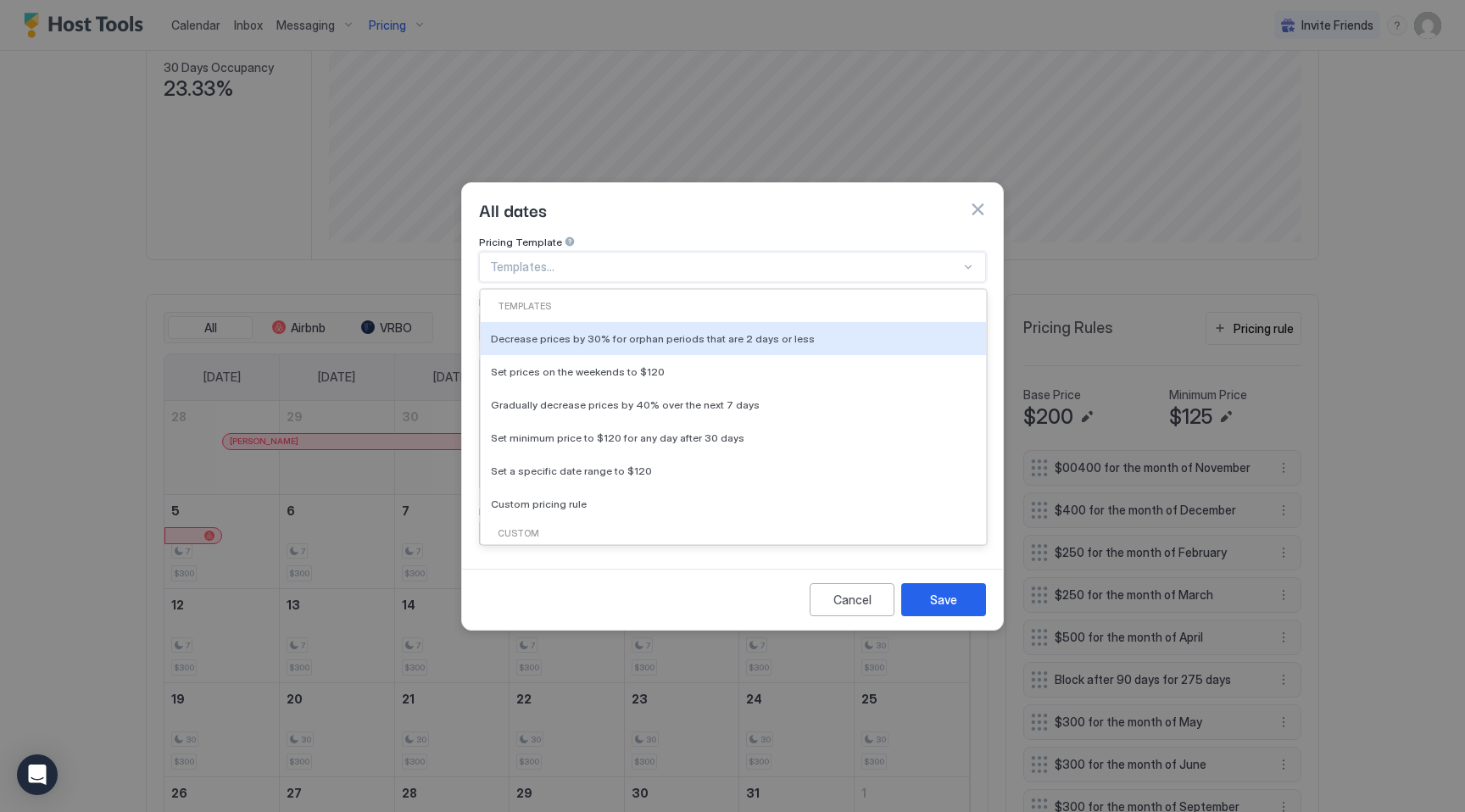
click at [540, 259] on div at bounding box center [725, 267] width 470 height 15
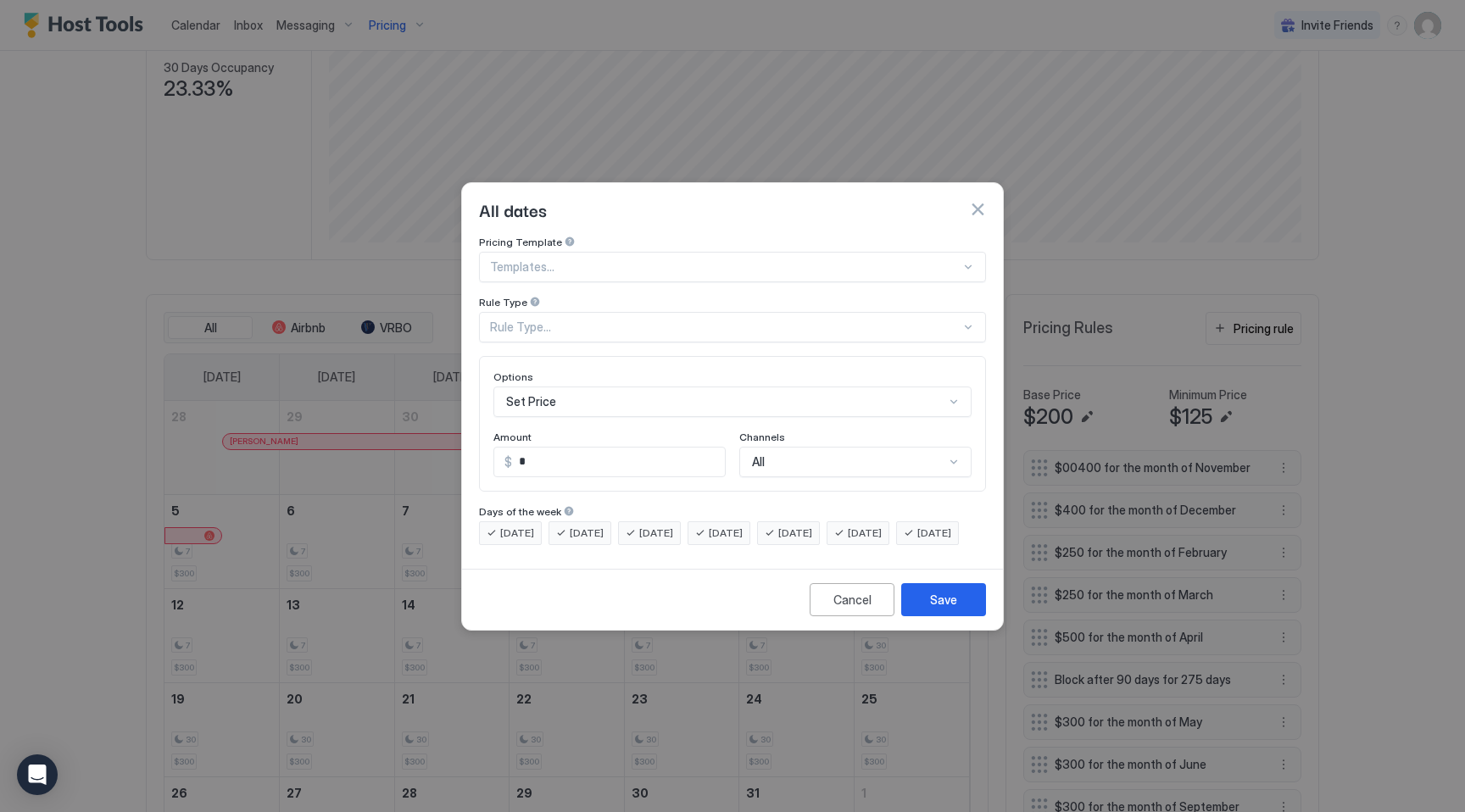
click at [566, 211] on div "All dates" at bounding box center [732, 209] width 541 height 53
click at [527, 319] on div "Rule Type..." at bounding box center [725, 327] width 470 height 15
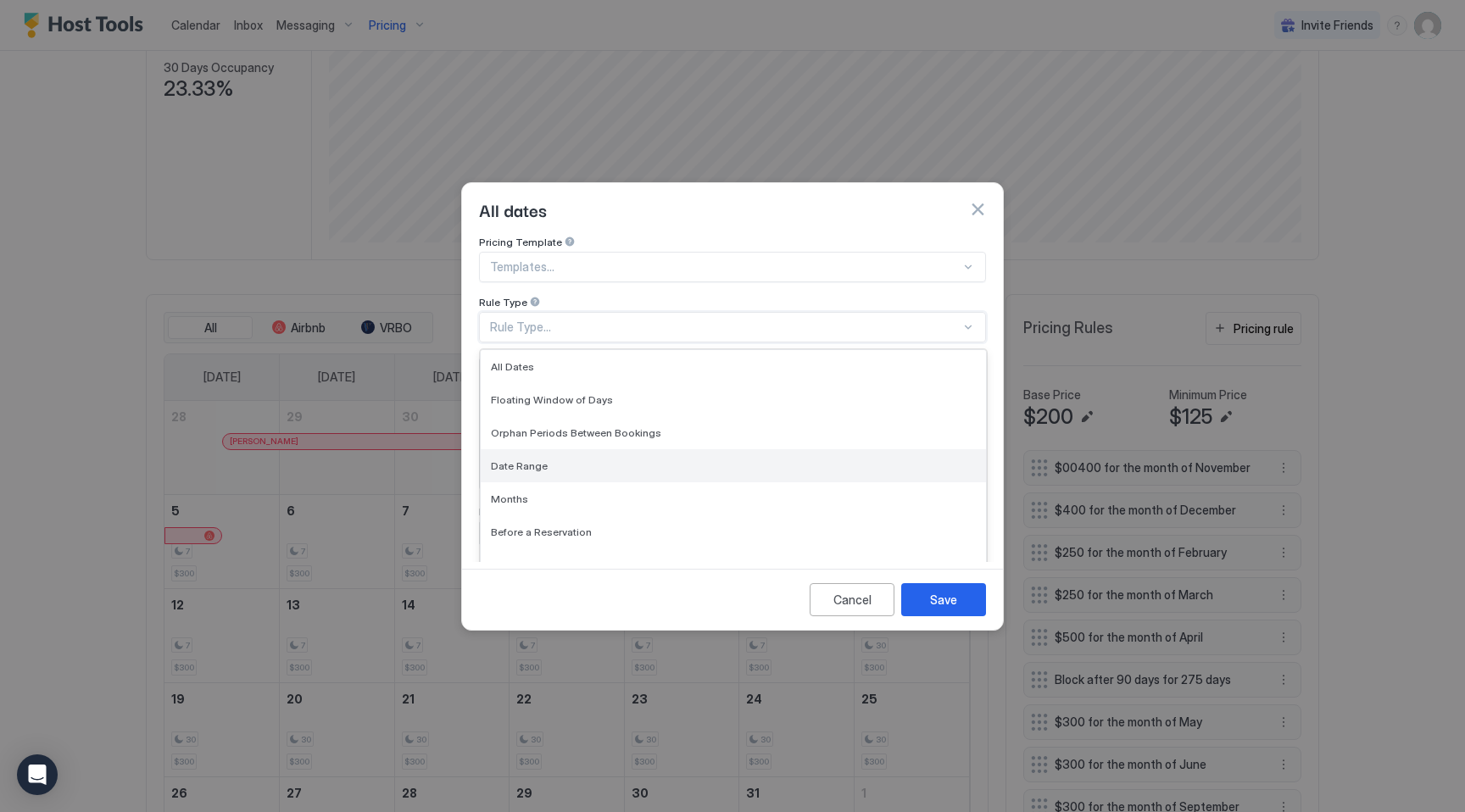
click at [523, 459] on span "Date Range" at bounding box center [519, 466] width 56 height 13
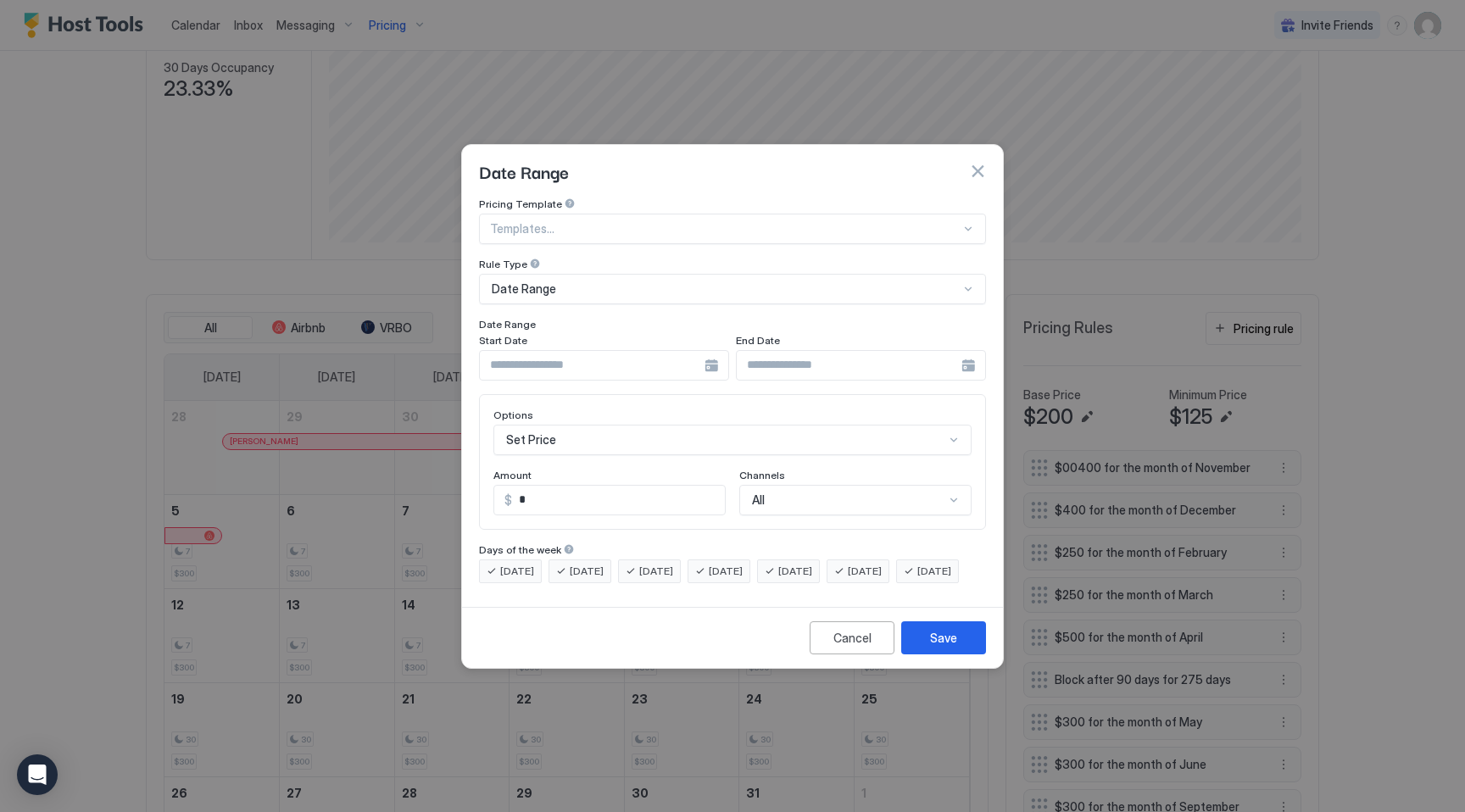
click at [711, 354] on div at bounding box center [604, 365] width 250 height 31
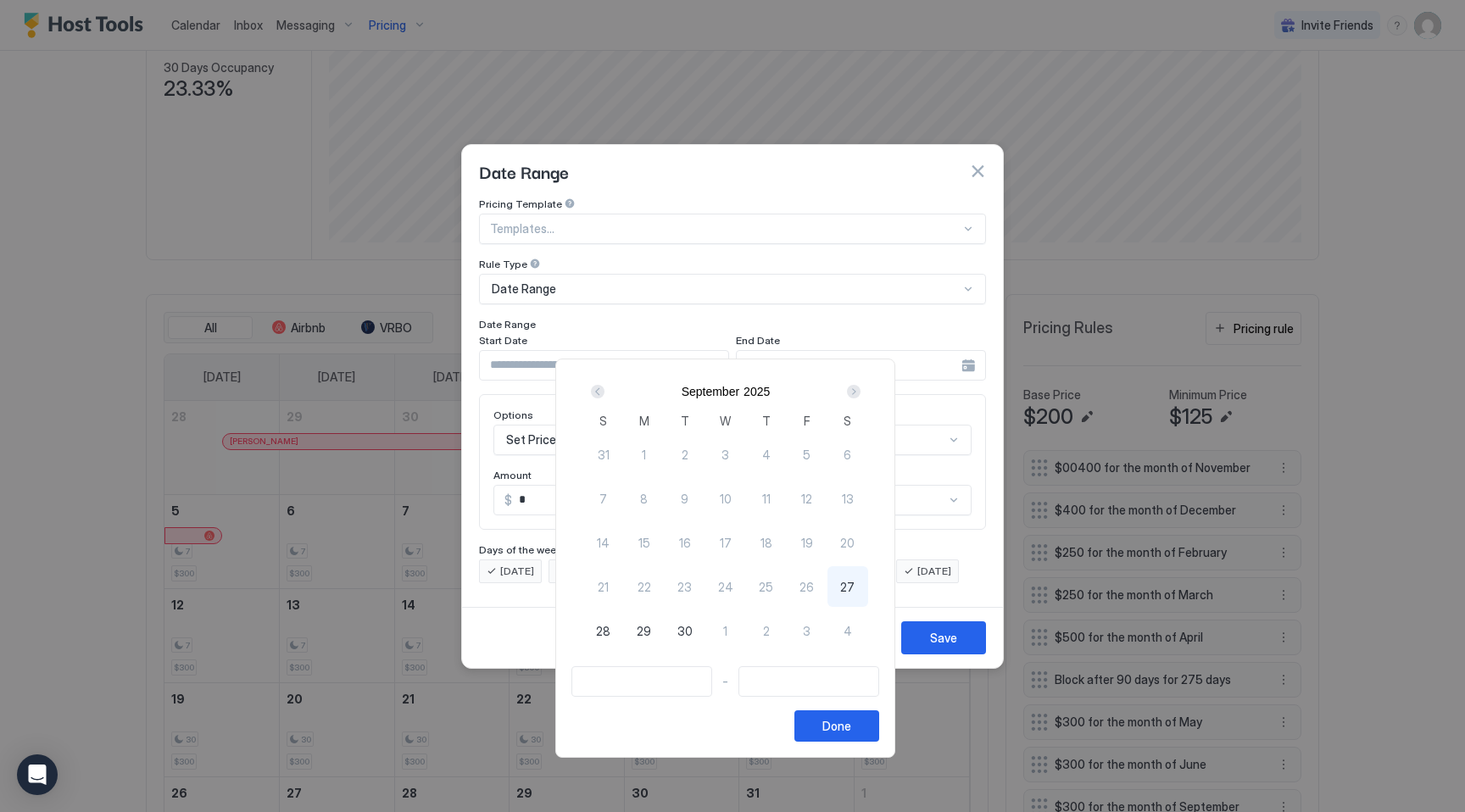
click at [858, 382] on div "Next" at bounding box center [854, 392] width 20 height 20
click at [772, 542] on span "16" at bounding box center [766, 543] width 12 height 18
type input "**********"
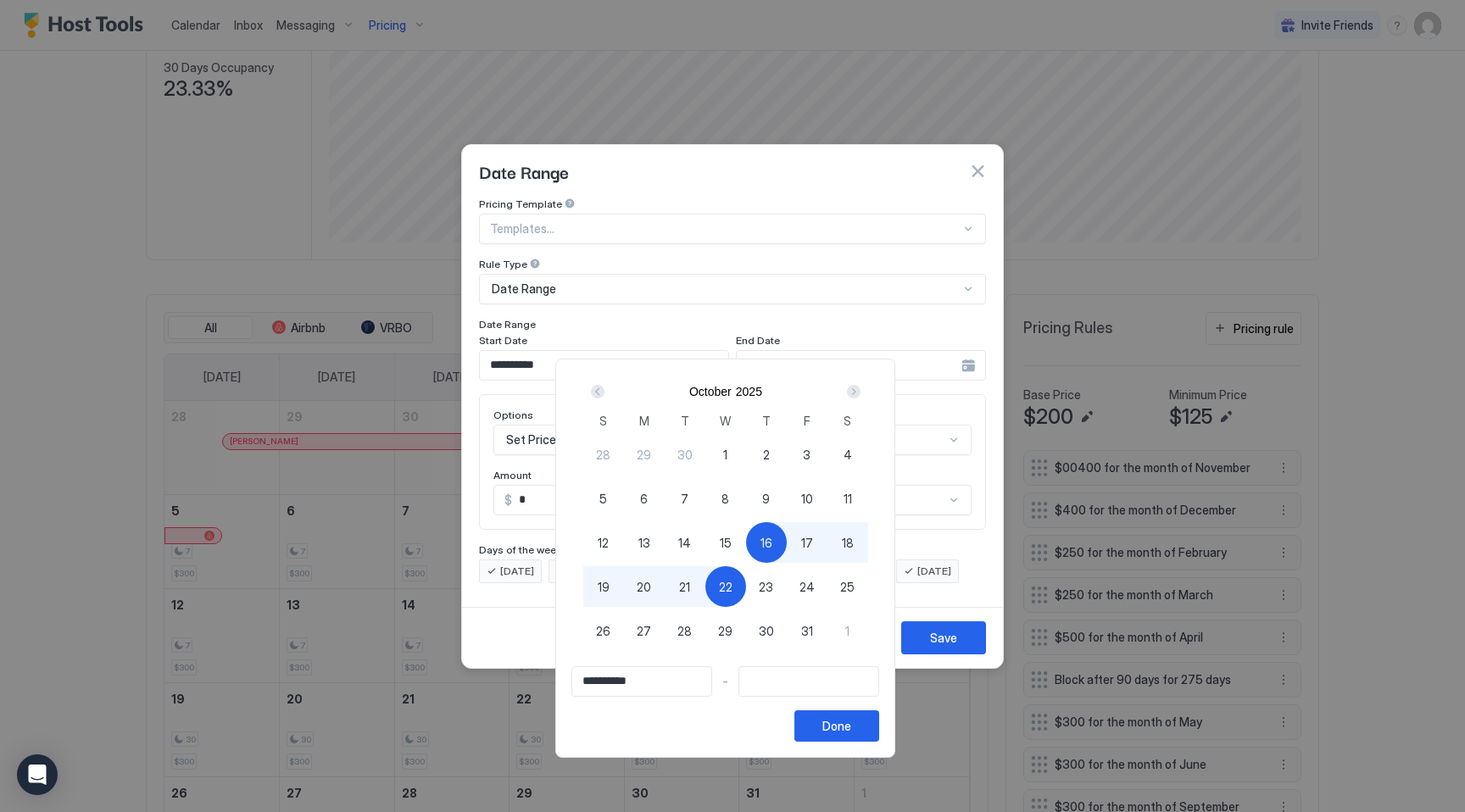
type input "**********"
click at [651, 581] on span "20" at bounding box center [645, 586] width 15 height 18
type input "**********"
click at [851, 728] on div "Done" at bounding box center [836, 726] width 29 height 18
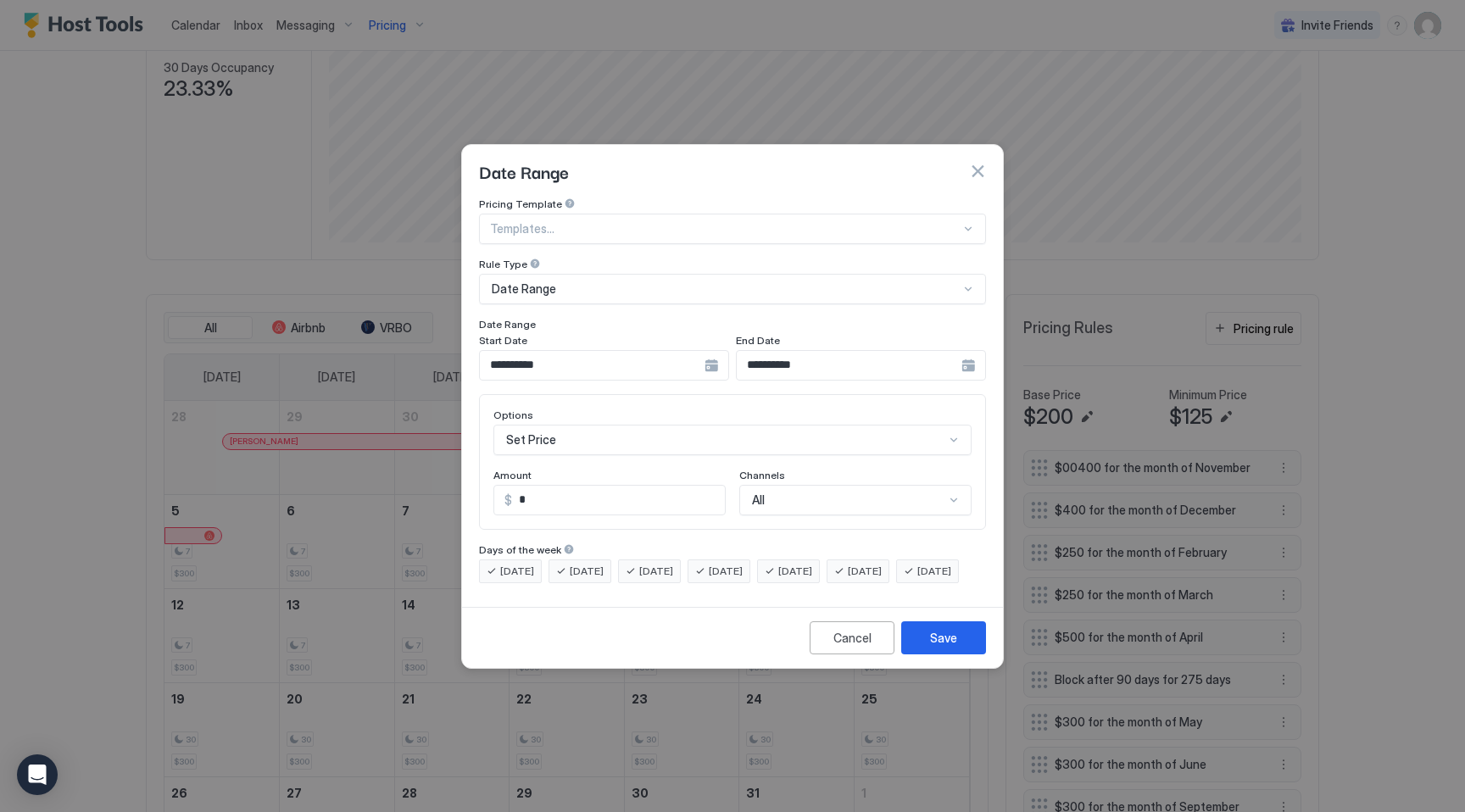
click at [562, 486] on input "*" at bounding box center [619, 500] width 213 height 29
click at [532, 486] on input "***" at bounding box center [619, 500] width 213 height 29
click at [673, 486] on input "***" at bounding box center [619, 500] width 213 height 29
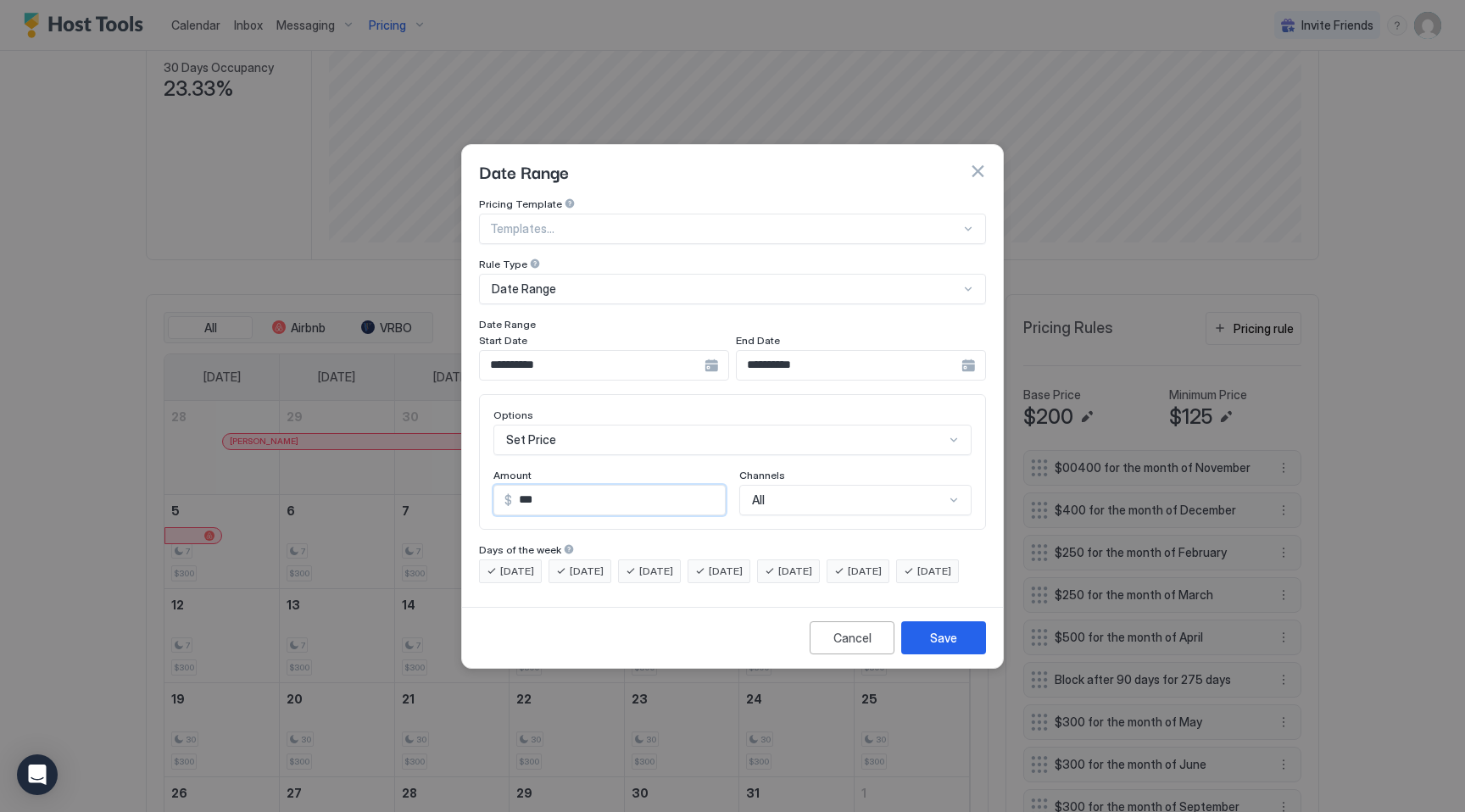
click at [673, 486] on input "***" at bounding box center [619, 500] width 213 height 29
type input "***"
click at [935, 647] on div "Save" at bounding box center [943, 637] width 27 height 18
